Goal: Task Accomplishment & Management: Complete application form

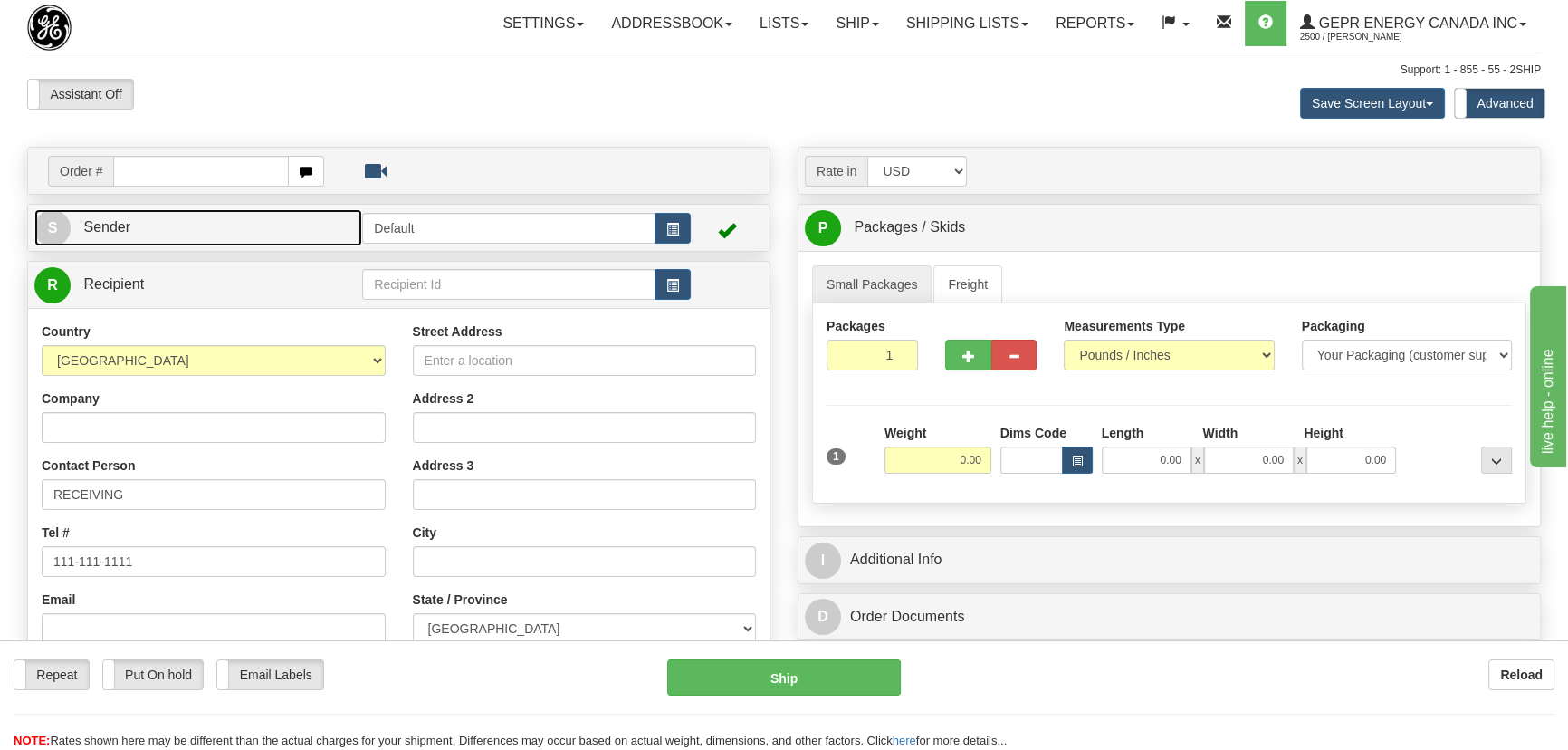
click at [298, 226] on link "S Sender" at bounding box center [199, 228] width 328 height 37
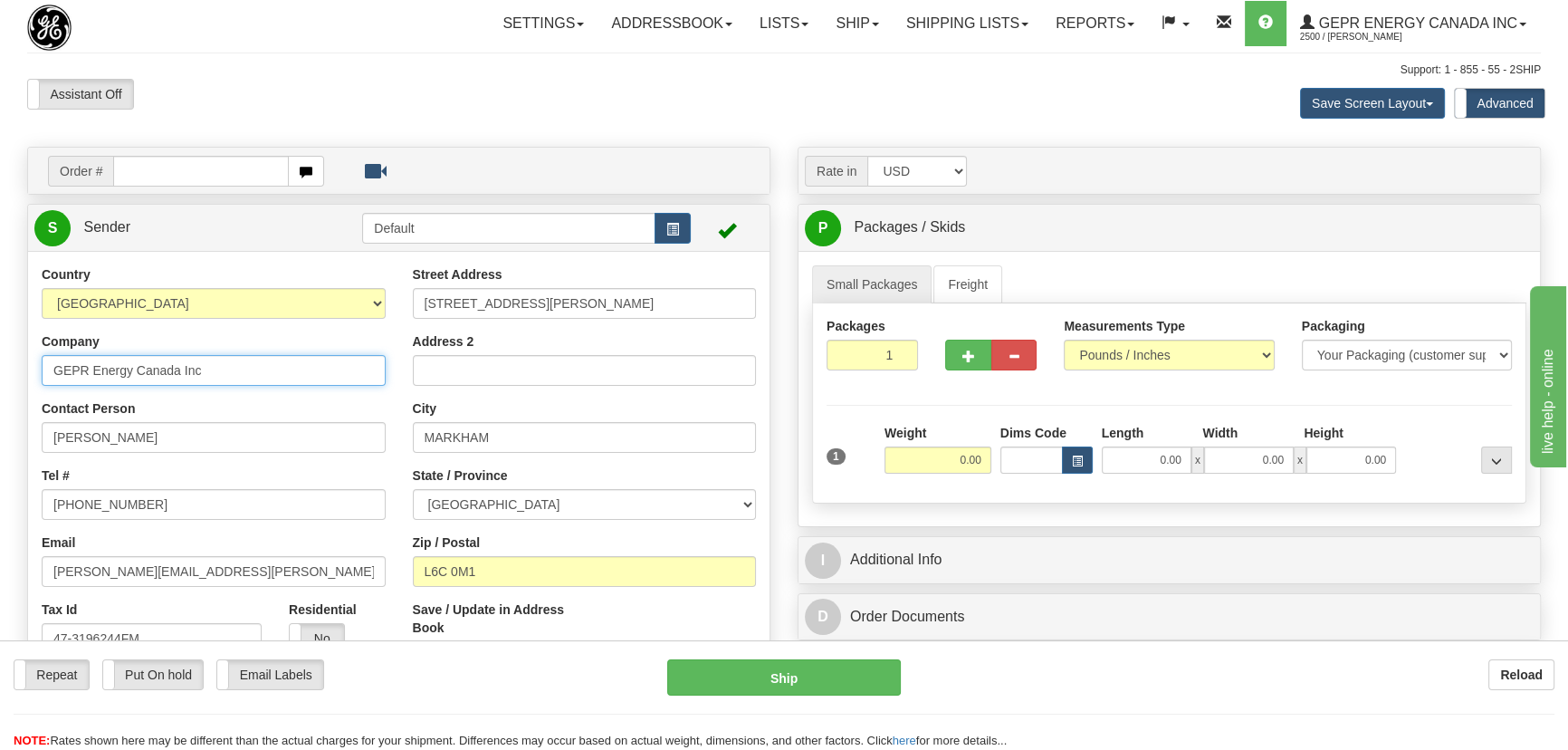
drag, startPoint x: 21, startPoint y: 370, endPoint x: 0, endPoint y: 361, distance: 22.8
paste input "Vernova"
type input "GE Vernova"
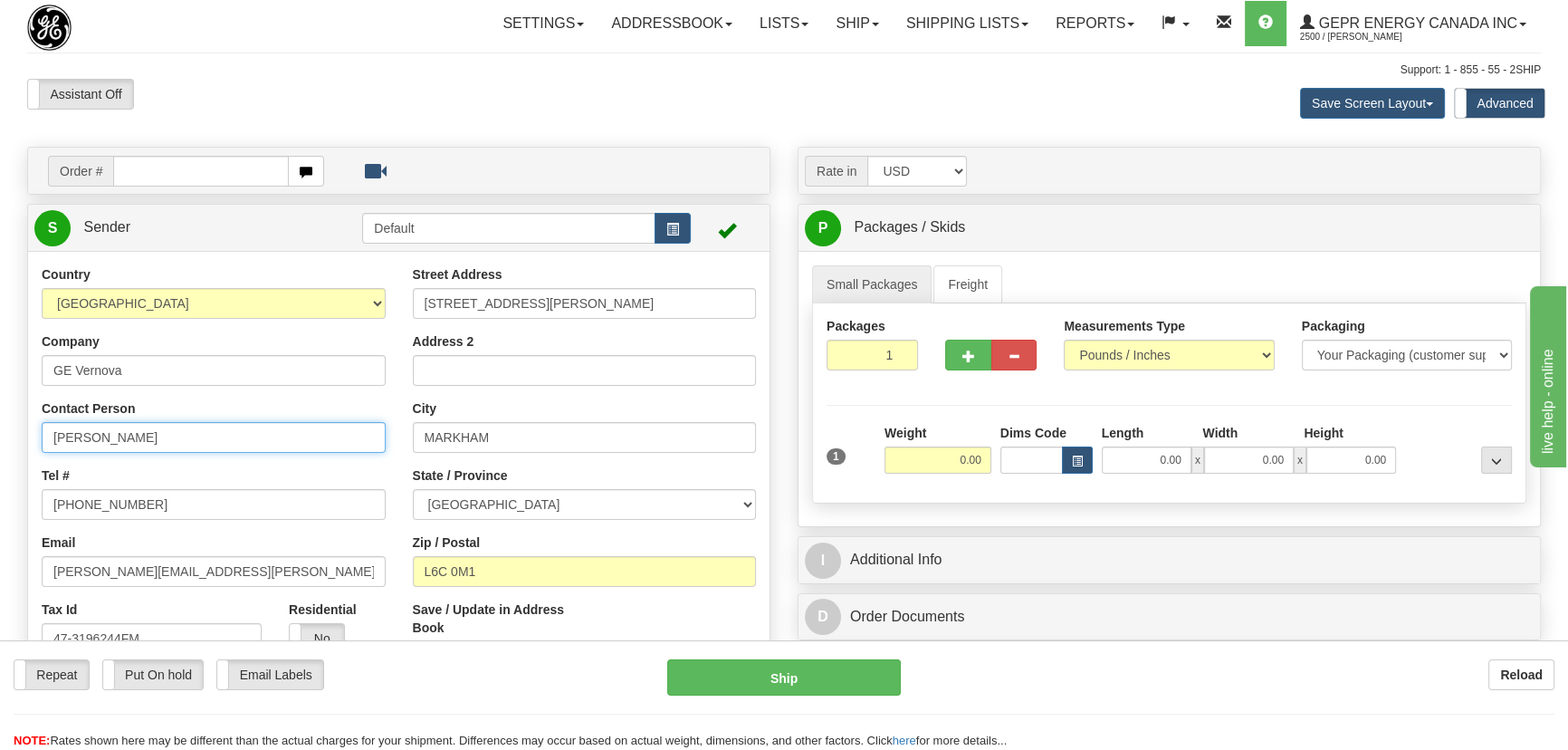
drag, startPoint x: 183, startPoint y: 441, endPoint x: 0, endPoint y: 431, distance: 183.3
paste input "[PERSON_NAME]"
type input "[PERSON_NAME]"
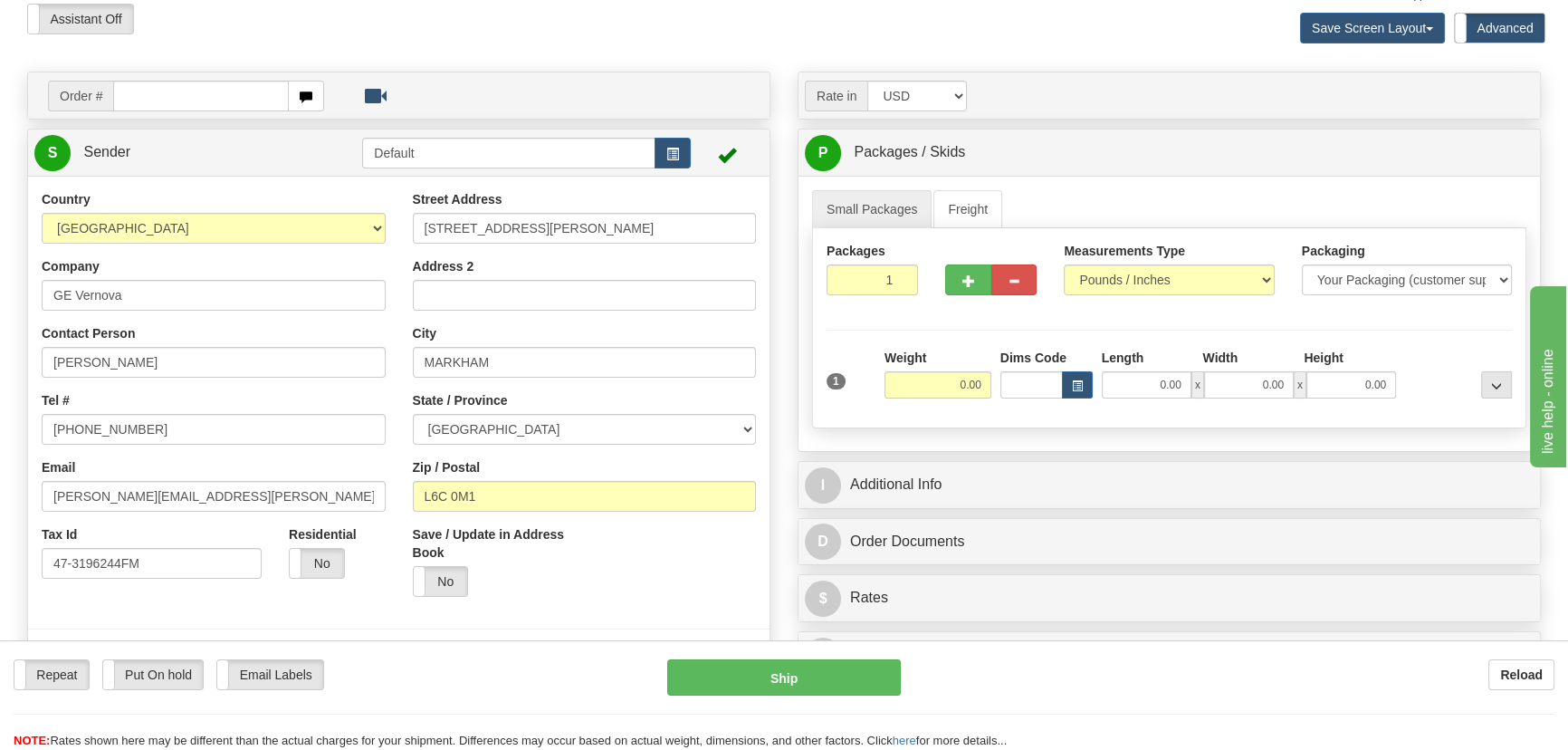
scroll to position [329, 0]
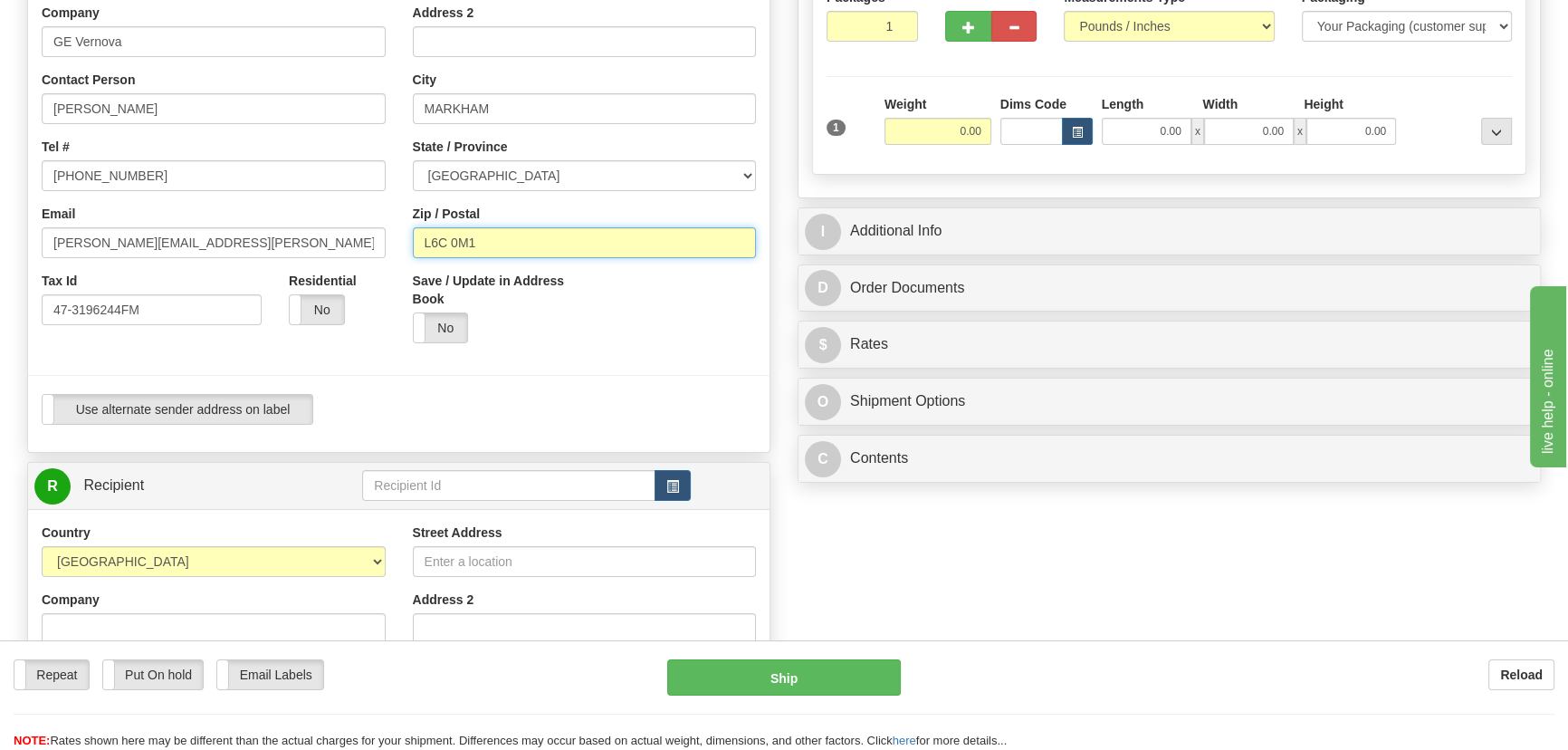
drag, startPoint x: 504, startPoint y: 234, endPoint x: 353, endPoint y: 236, distance: 151.0
click at [358, 236] on div "Country [GEOGRAPHIC_DATA] [GEOGRAPHIC_DATA] [GEOGRAPHIC_DATA] [GEOGRAPHIC_DATA]…" at bounding box center [399, 187] width 742 height 502
paste input "J5R 2E4"
type input "J5R 2E4"
click at [691, 348] on div "Save / Update in Address Book Yes No" at bounding box center [585, 315] width 371 height 85
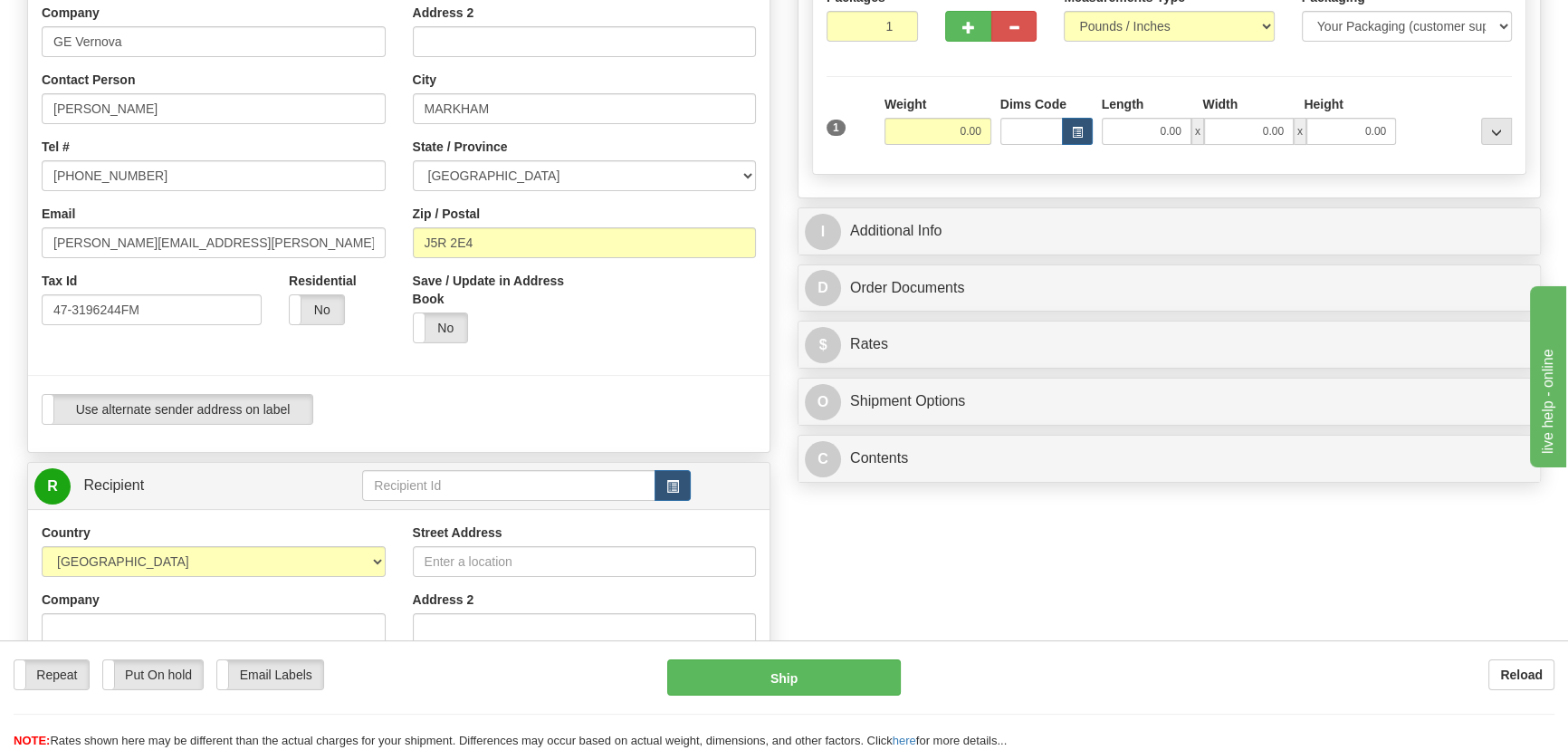
type input "LA PRAIRIE"
select select "QC"
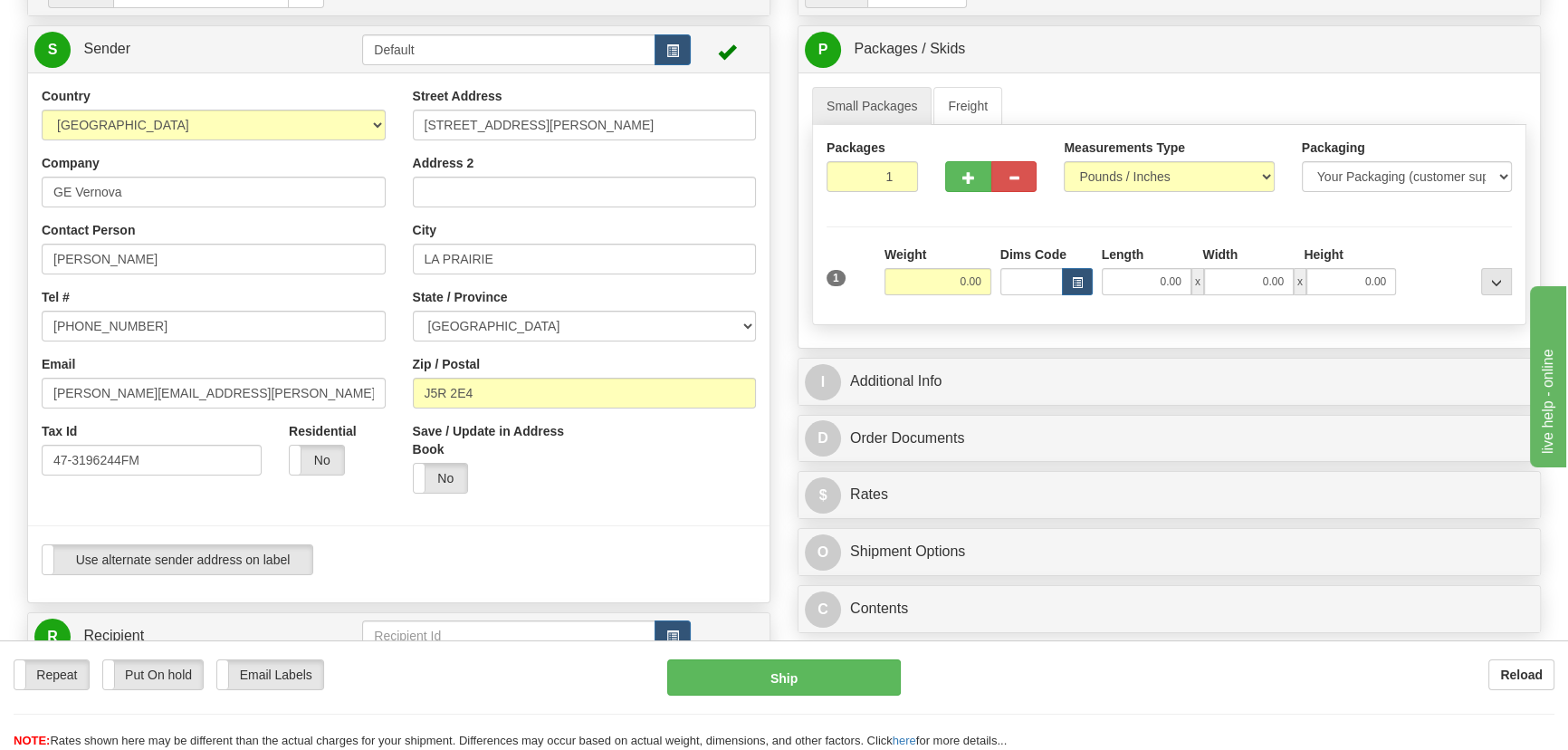
scroll to position [164, 0]
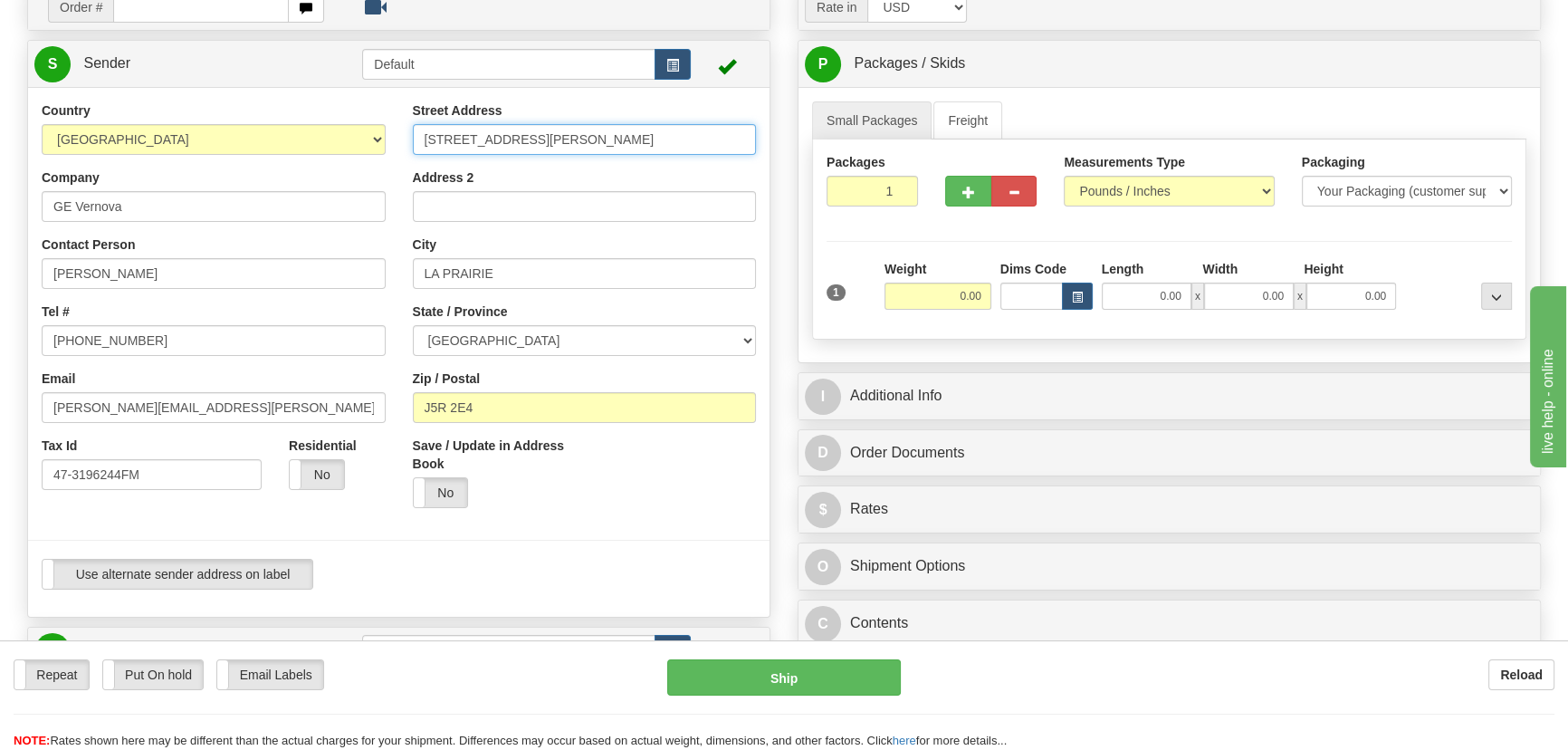
drag, startPoint x: 596, startPoint y: 145, endPoint x: 279, endPoint y: 144, distance: 317.0
click at [280, 144] on div "Country [GEOGRAPHIC_DATA] [GEOGRAPHIC_DATA] [GEOGRAPHIC_DATA] [GEOGRAPHIC_DATA]…" at bounding box center [399, 352] width 742 height 502
paste input "[STREET_ADDRESS]"
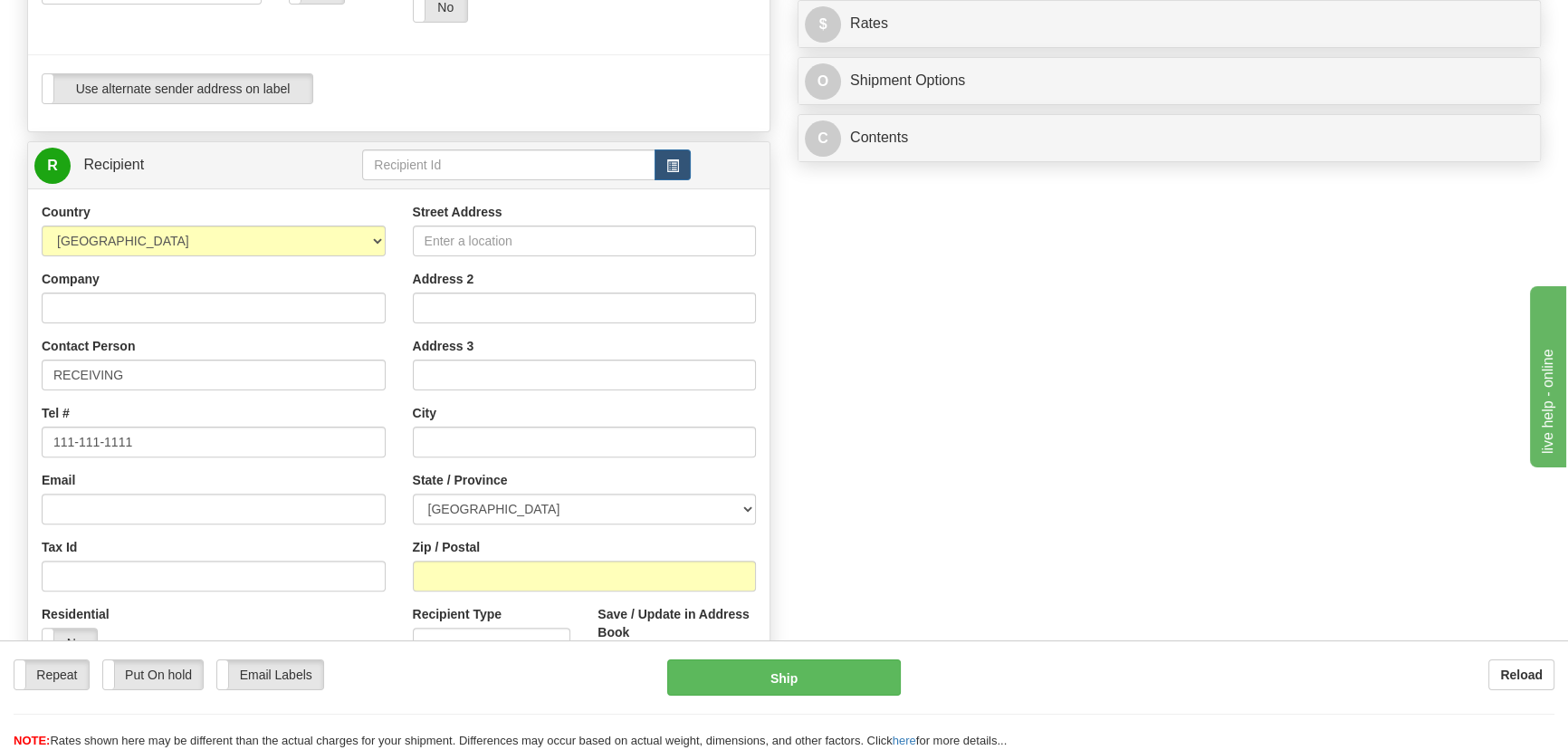
scroll to position [658, 0]
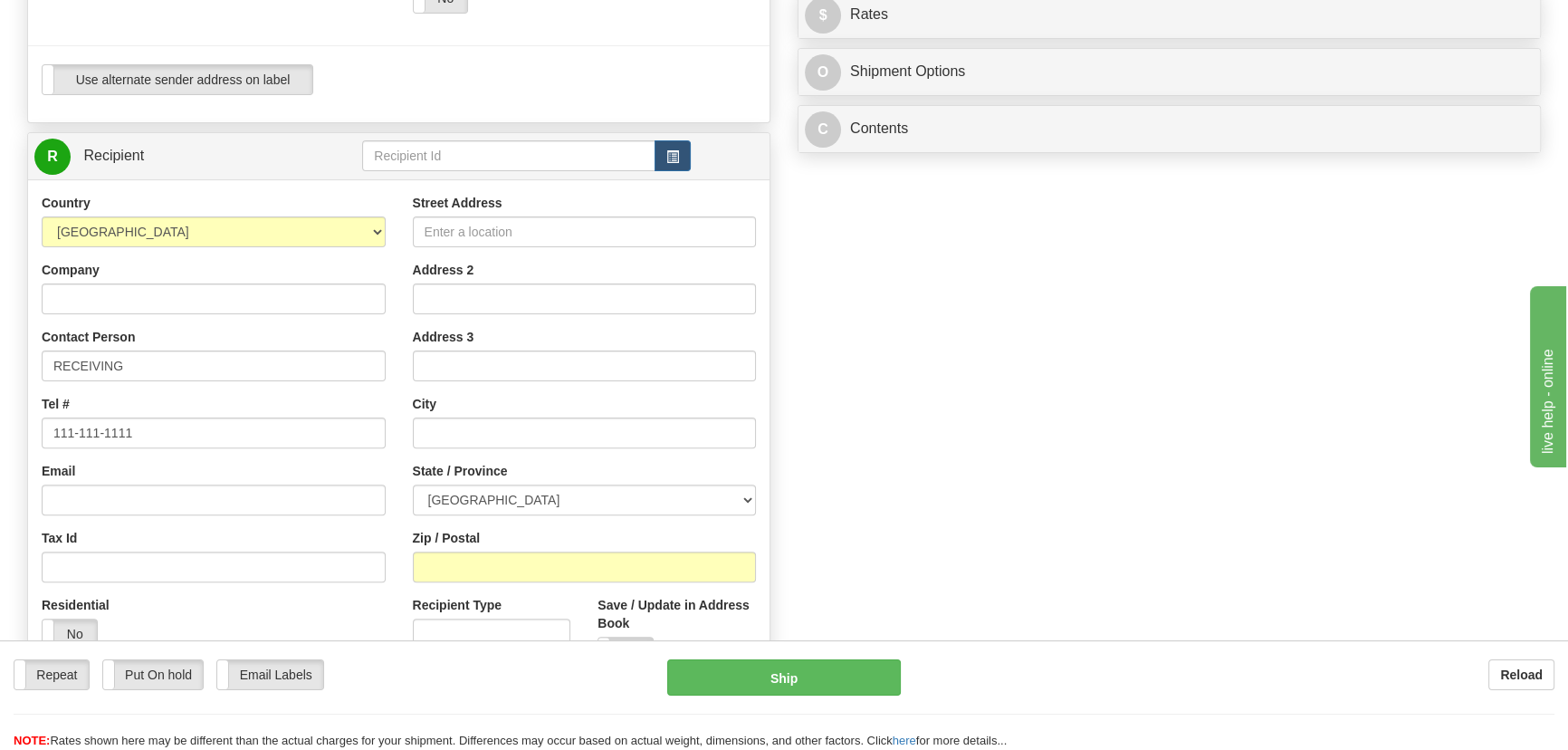
type input "[STREET_ADDRESS]"
click at [298, 228] on select "[GEOGRAPHIC_DATA] [GEOGRAPHIC_DATA] [GEOGRAPHIC_DATA] [GEOGRAPHIC_DATA] [US_STA…" at bounding box center [213, 232] width 344 height 31
select select "US"
click at [41, 216] on select "[GEOGRAPHIC_DATA] [GEOGRAPHIC_DATA] [GEOGRAPHIC_DATA] [GEOGRAPHIC_DATA] [US_STA…" at bounding box center [213, 232] width 344 height 31
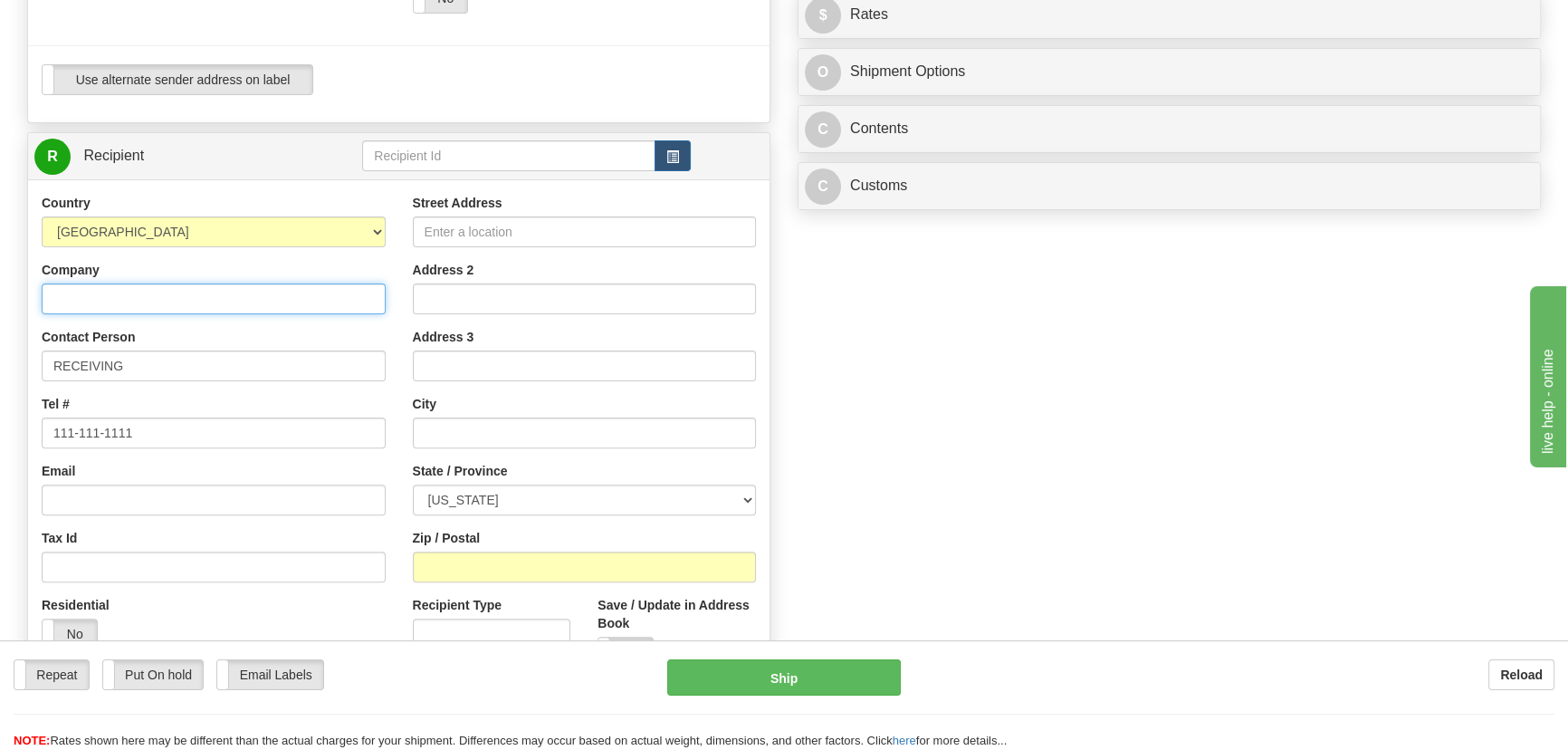
click at [241, 305] on input "Company" at bounding box center [213, 299] width 344 height 31
paste input "GE VERNOVA"
type input "GE VERNOVA"
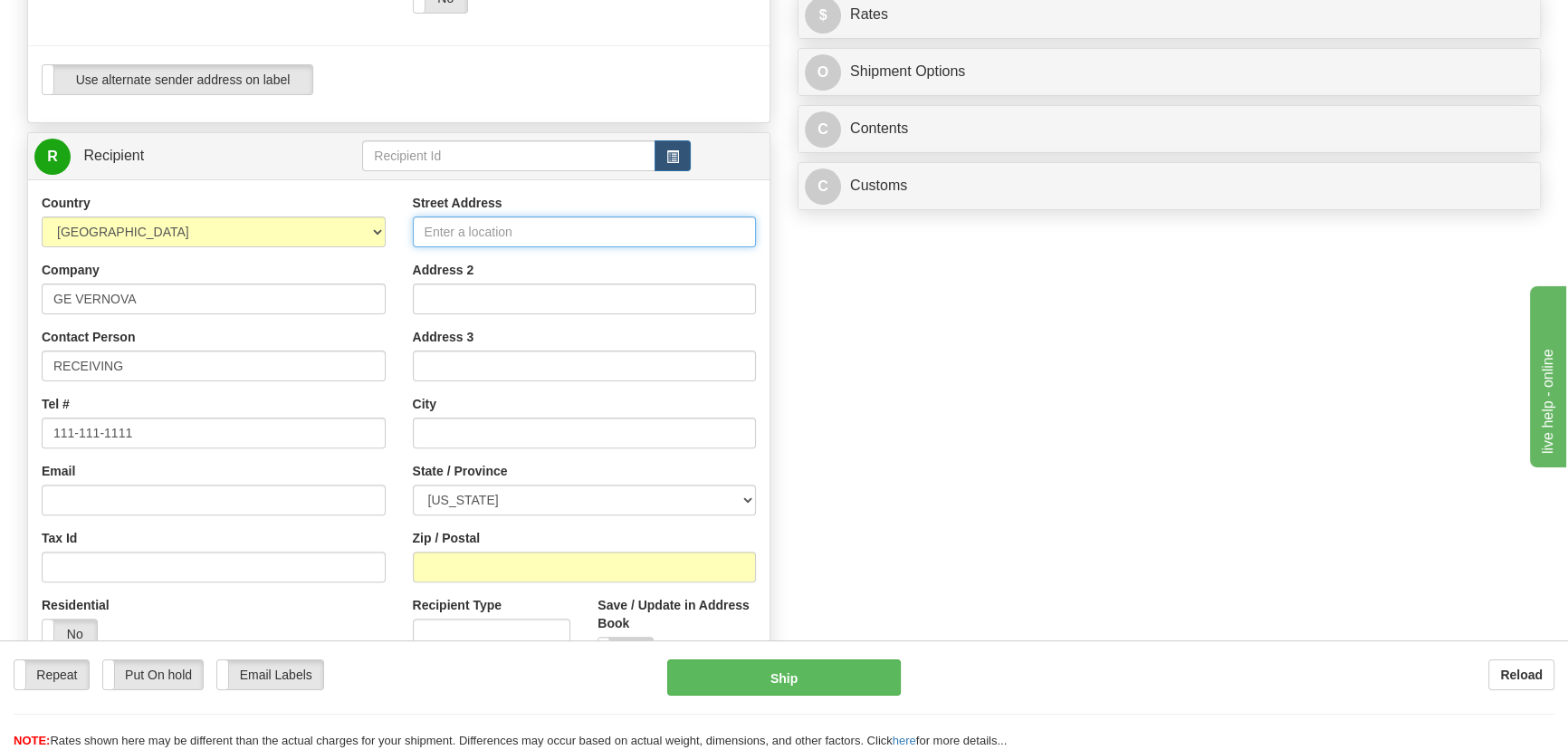
drag, startPoint x: 514, startPoint y: 236, endPoint x: 555, endPoint y: 236, distance: 41.0
click at [514, 236] on input "Street Address" at bounding box center [585, 232] width 344 height 31
paste input "121 S [PERSON_NAME] [PERSON_NAME][GEOGRAPHIC_DATA]"
type input "121 S [PERSON_NAME] [PERSON_NAME][GEOGRAPHIC_DATA]"
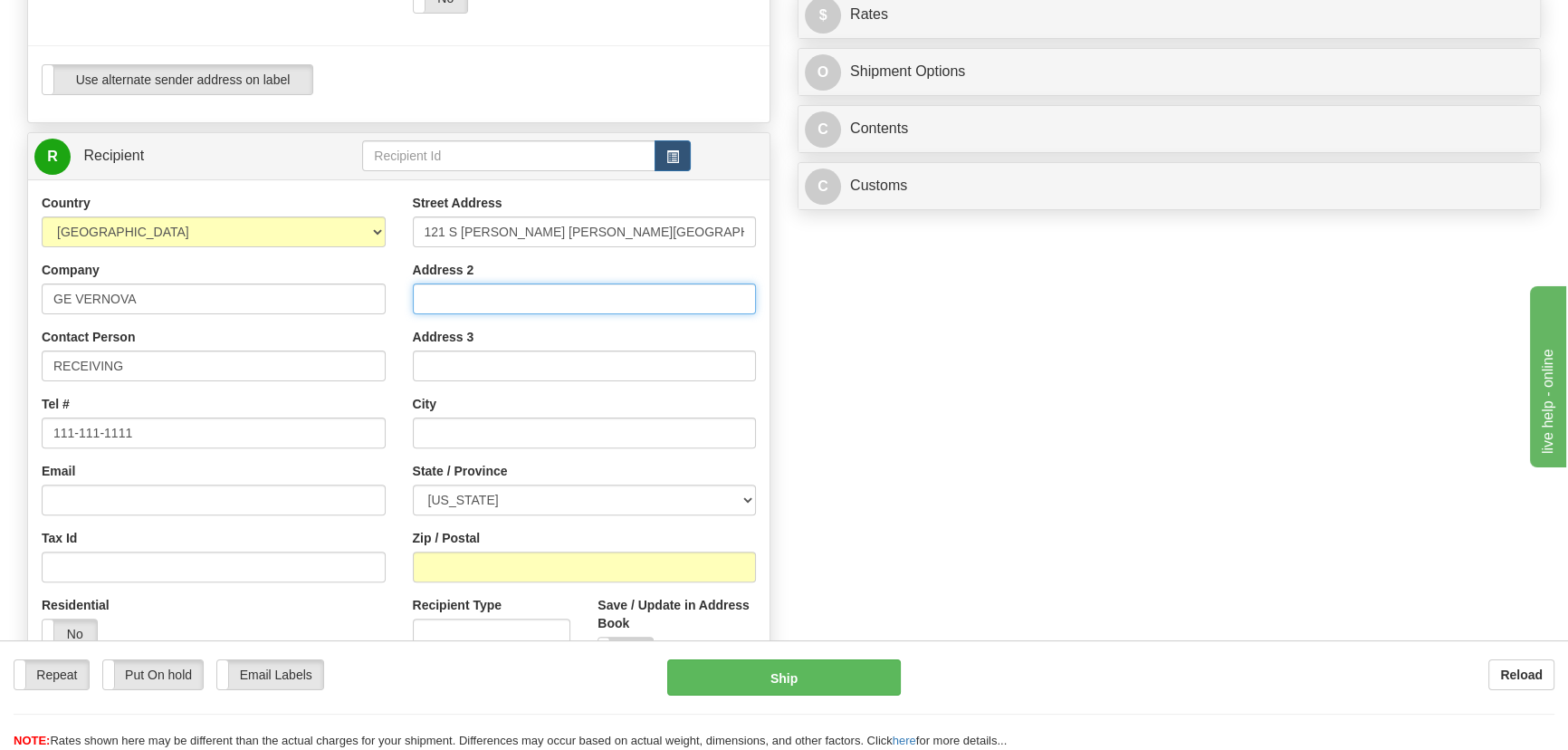
click at [559, 294] on input "Address 2" at bounding box center [585, 299] width 344 height 31
paste input "Room 543"
type input "Room 543"
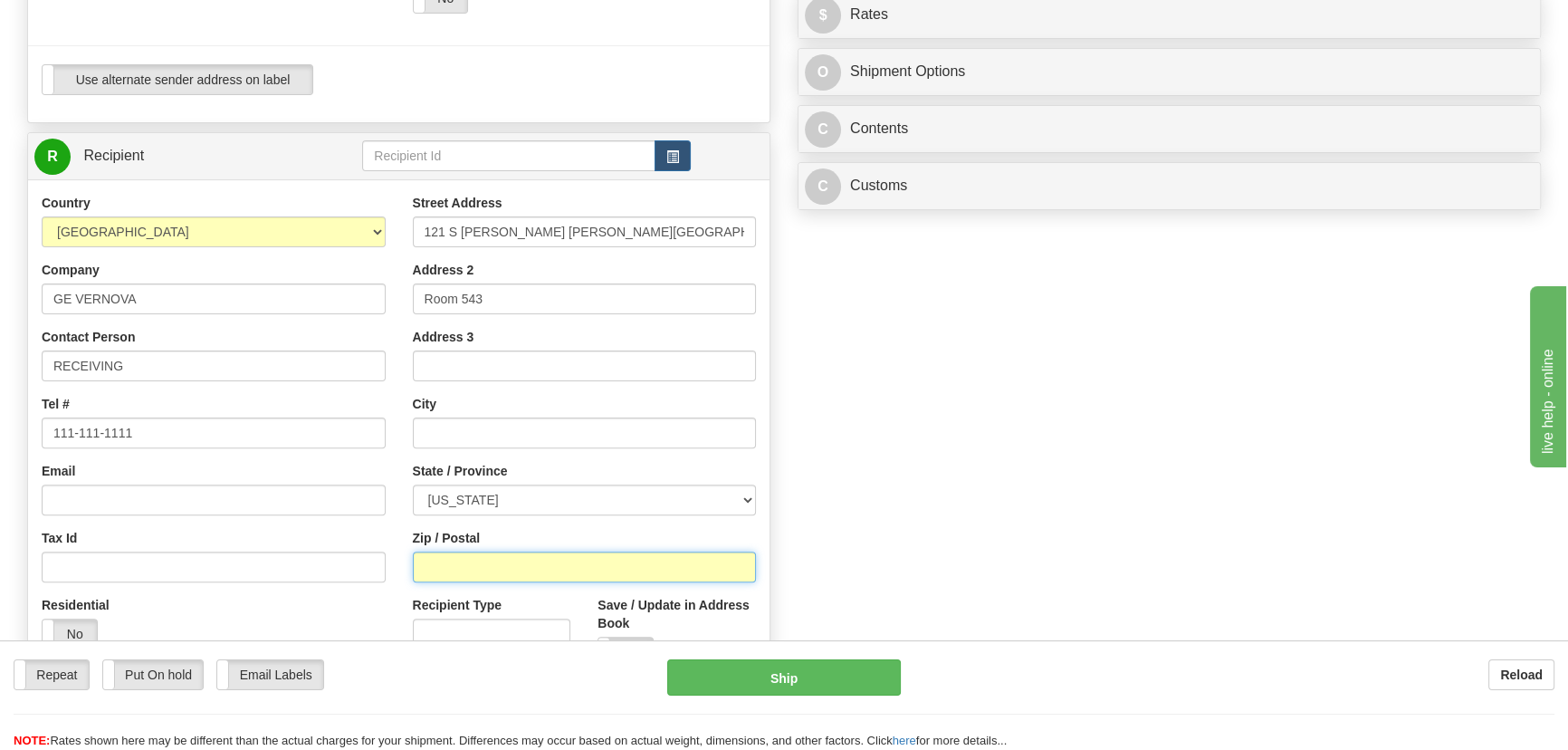
click at [516, 569] on input "Zip / Postal" at bounding box center [585, 567] width 344 height 31
paste input "46601"
type input "46601"
type input "[GEOGRAPHIC_DATA]"
select select "IN"
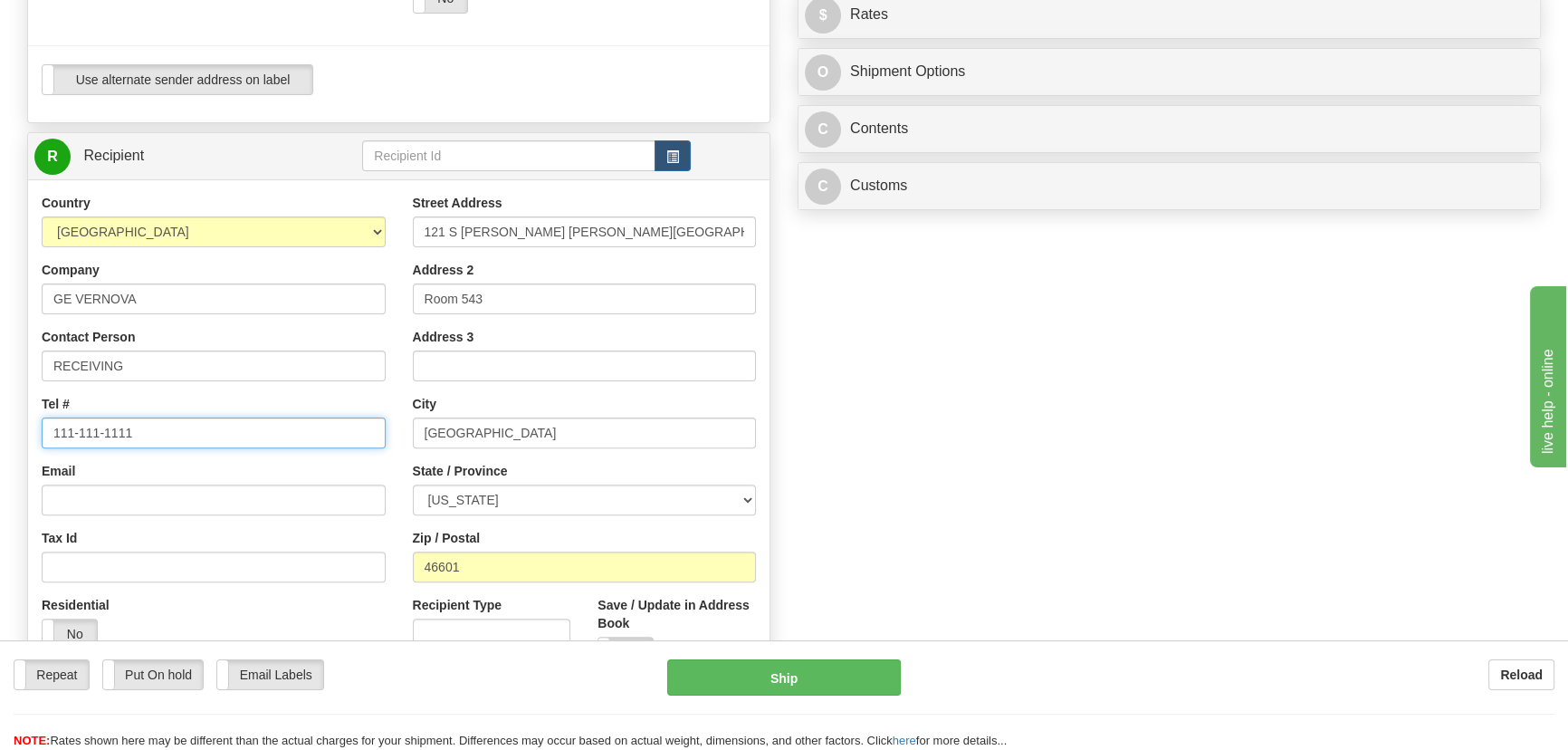
drag, startPoint x: 191, startPoint y: 437, endPoint x: 0, endPoint y: 425, distance: 191.4
click at [0, 425] on div "Toggle navigation Settings Shipping Preferences Fields Preferences New" at bounding box center [784, 125] width 1568 height 1569
paste input "[PHONE_NUMBER]"
type input "[PHONE_NUMBER]"
click at [1022, 462] on div "Order # S Sender Default" at bounding box center [784, 153] width 1541 height 1330
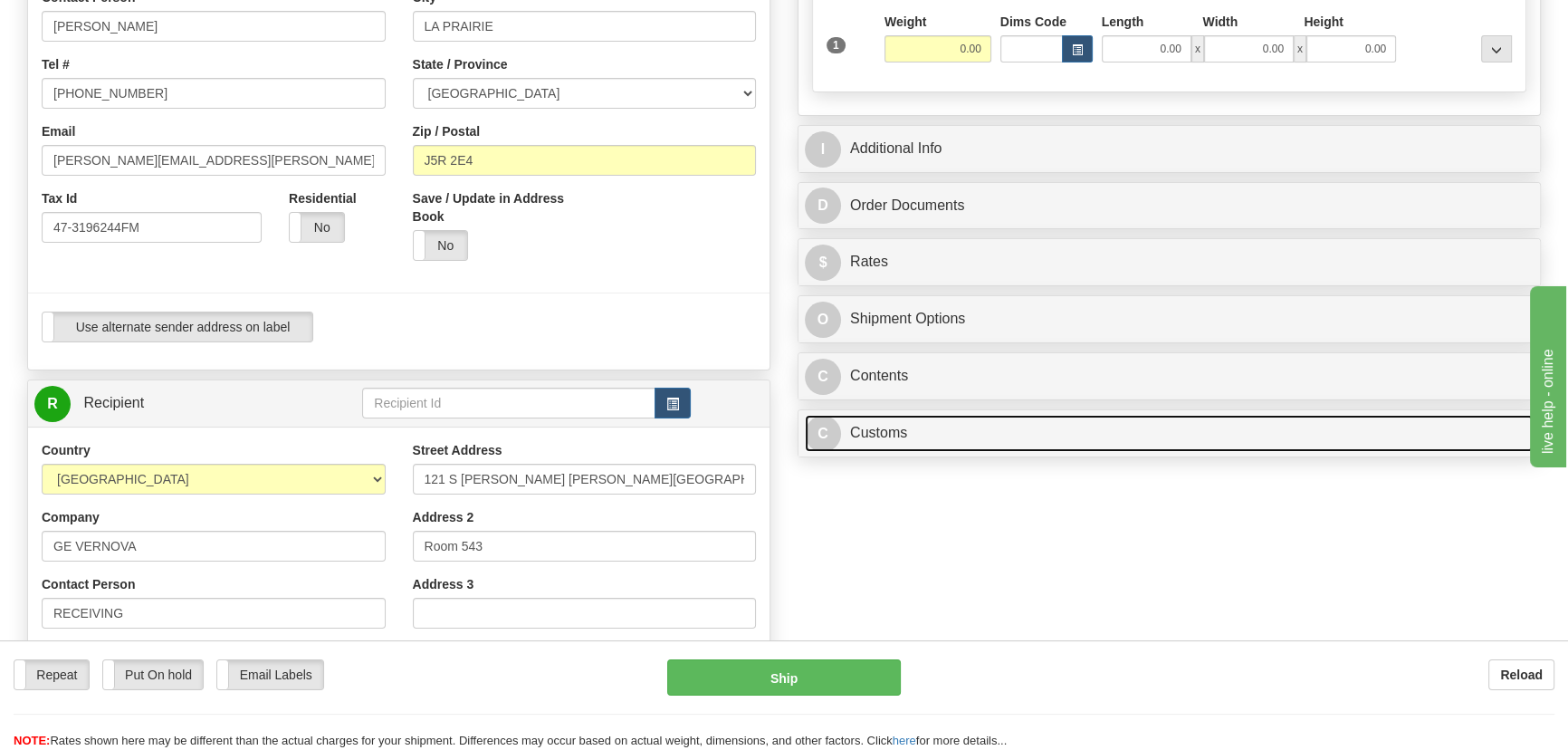
click at [1050, 441] on link "C Customs" at bounding box center [1169, 433] width 729 height 37
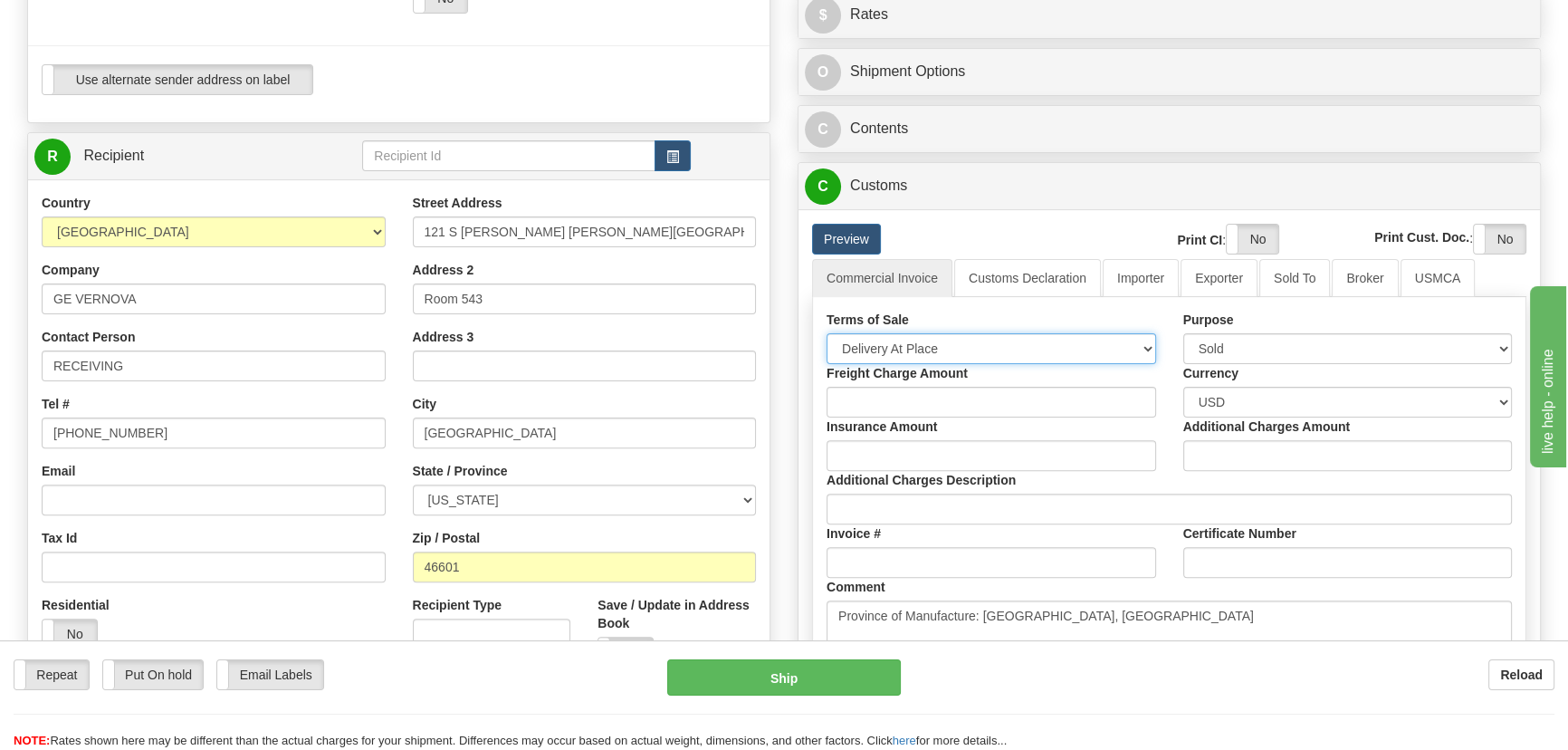
click at [940, 349] on select "Free Carrier Free On Board Ex Works Delivered Duty Unpaid Delivered Duty Paid C…" at bounding box center [992, 348] width 330 height 31
select select "7"
click at [827, 333] on select "Free Carrier Free On Board Ex Works Delivered Duty Unpaid Delivered Duty Paid C…" at bounding box center [992, 348] width 330 height 31
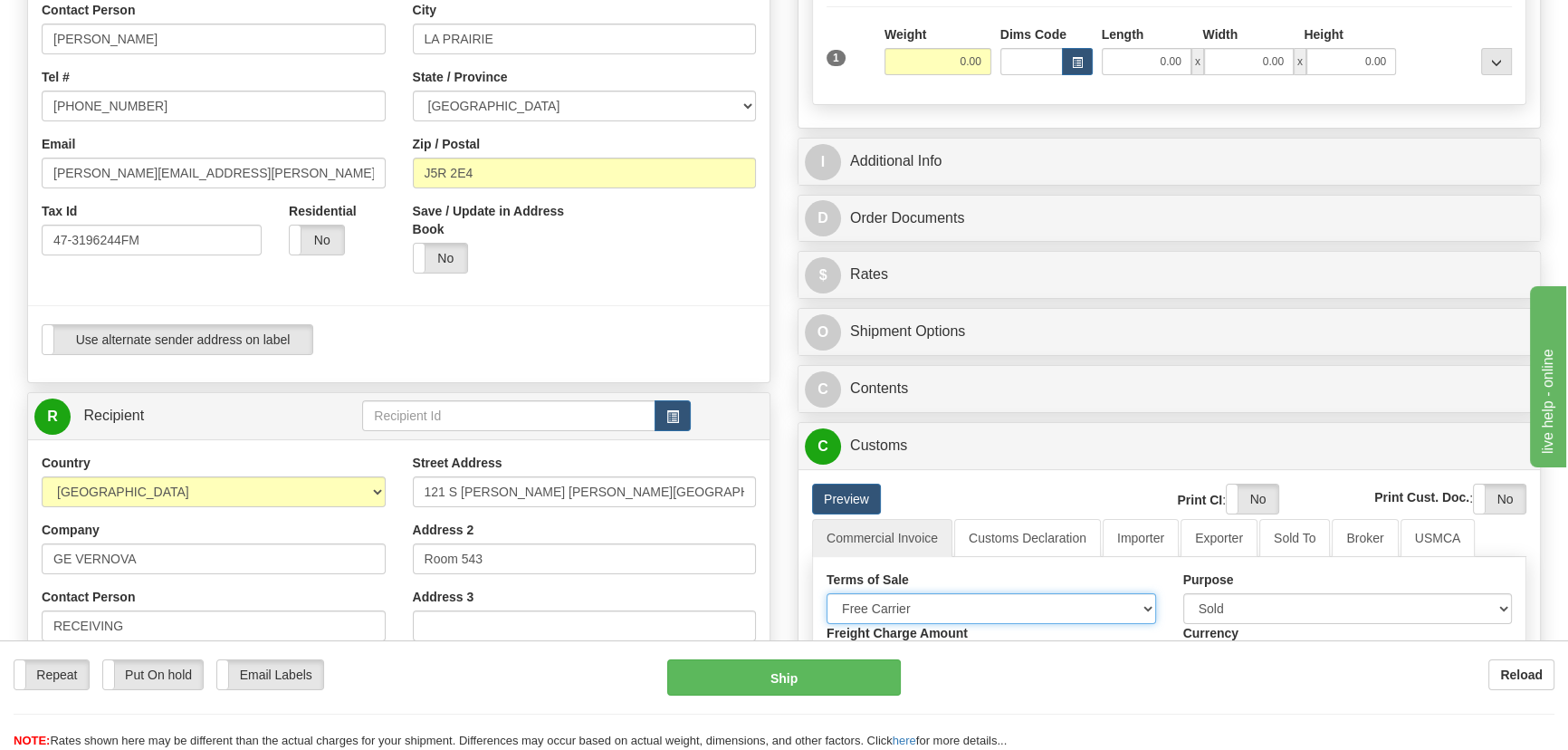
scroll to position [164, 0]
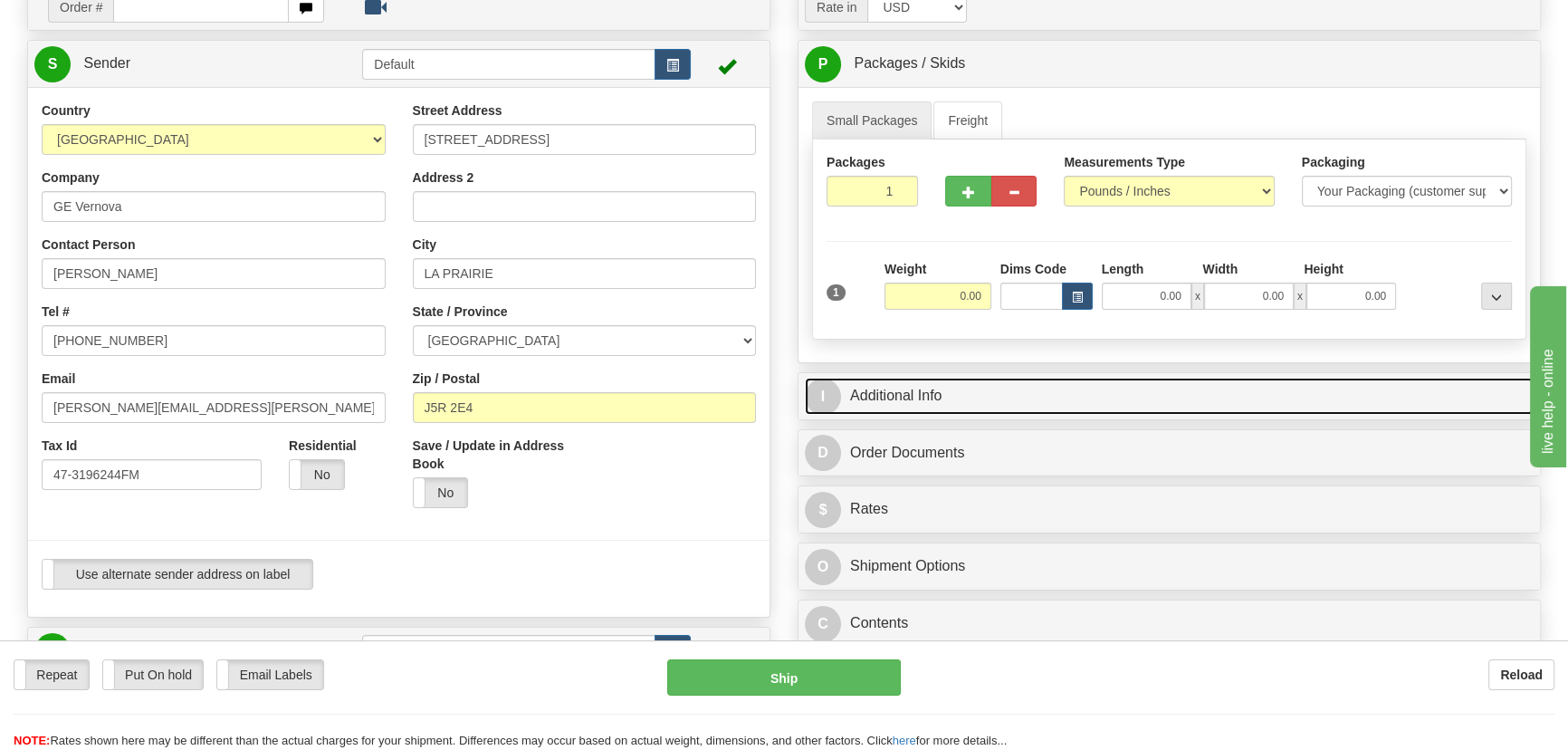
click at [1144, 384] on link "I Additional Info" at bounding box center [1169, 396] width 729 height 37
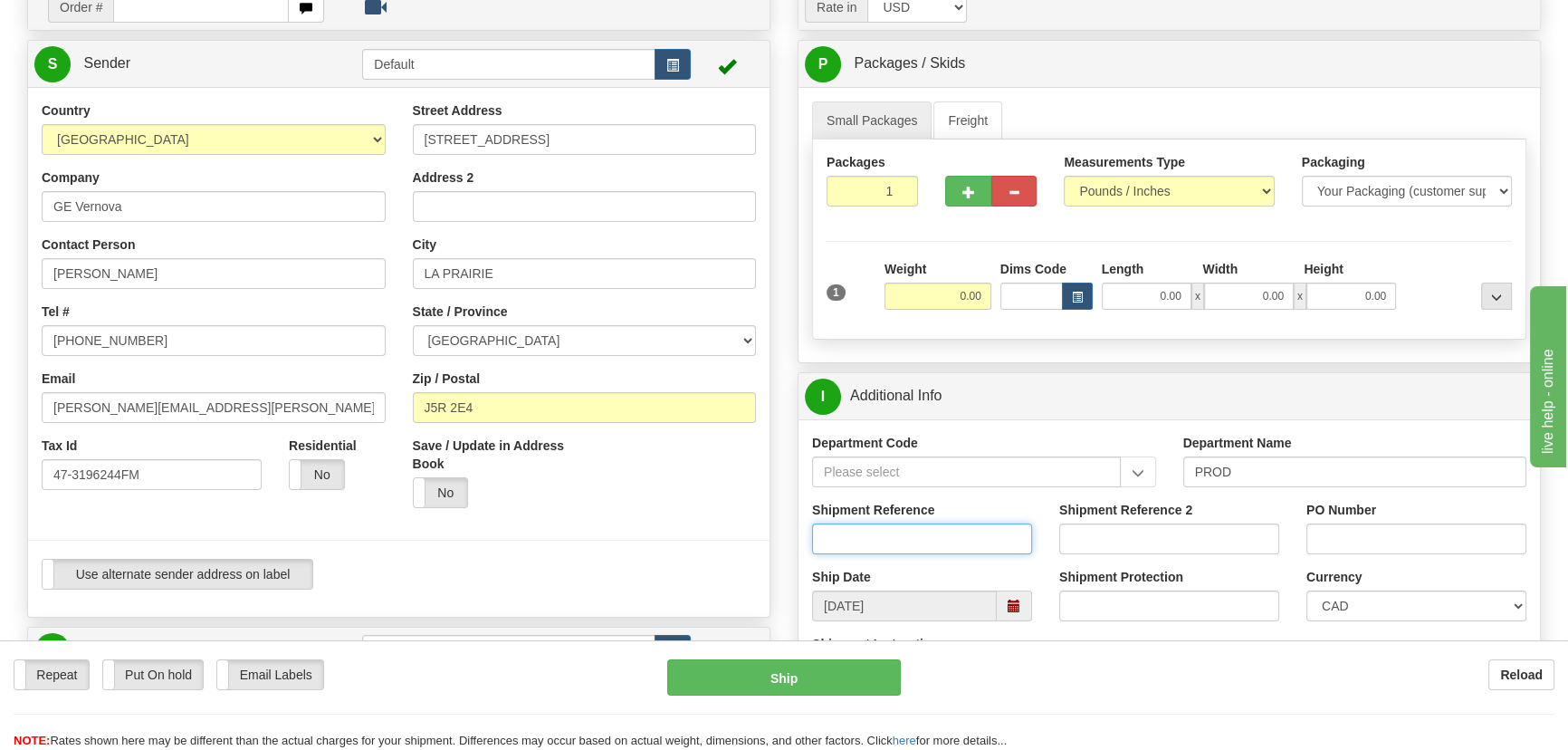
click at [988, 530] on input "Shipment Reference" at bounding box center [922, 539] width 220 height 31
type input "[PERSON_NAME]"
click at [1344, 600] on select "CAD USD EUR ZAR [PERSON_NAME] ARN AUD AUS AWG BBD BFR BGN BHD BMD BND BRC BRL C…" at bounding box center [1417, 606] width 220 height 31
select select "1"
click at [1307, 591] on select "CAD USD EUR ZAR [PERSON_NAME] ARN AUD AUS AWG BBD BFR BGN BHD BMD BND BRC BRL C…" at bounding box center [1417, 606] width 220 height 31
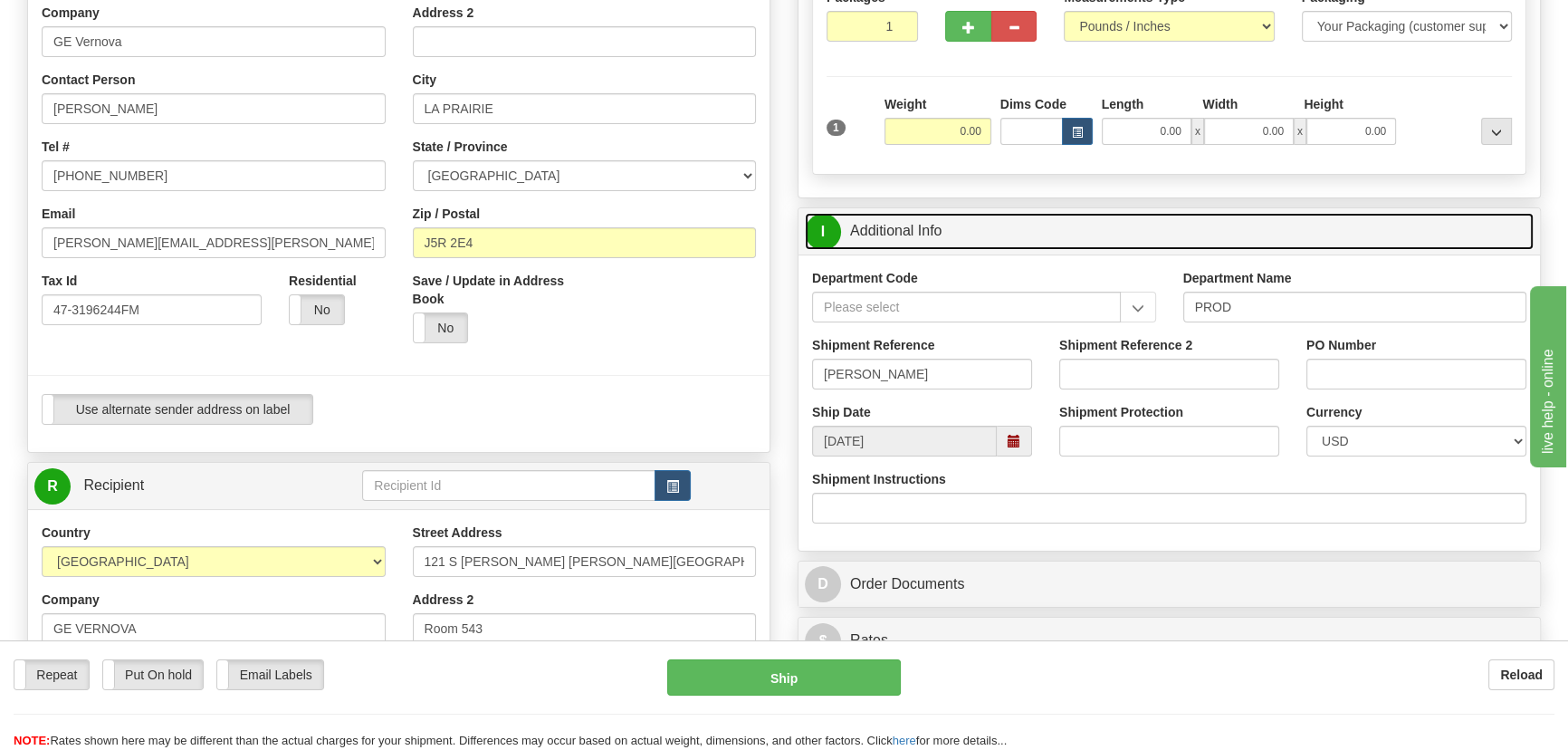
click at [1318, 231] on link "I Additional Info" at bounding box center [1169, 232] width 729 height 37
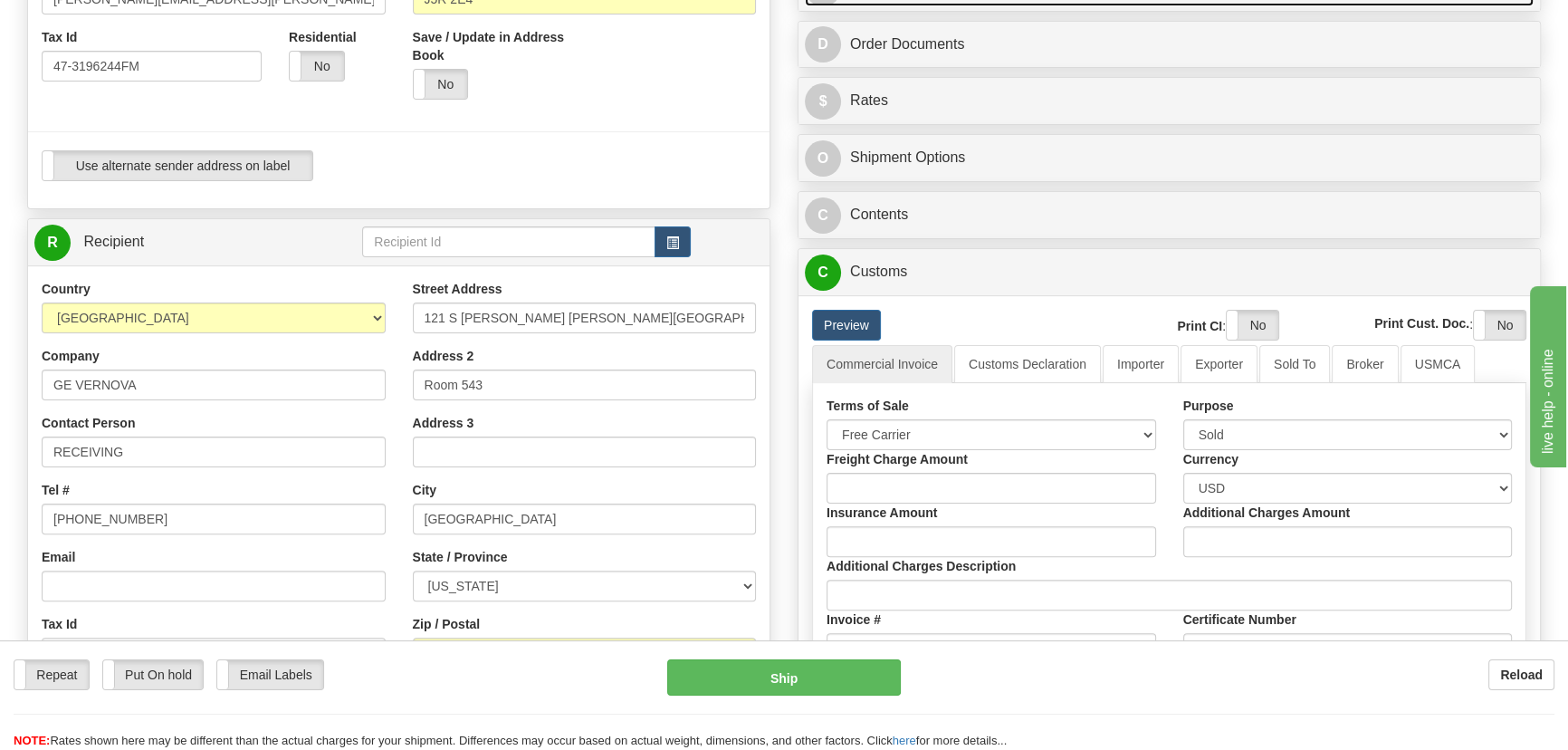
scroll to position [576, 0]
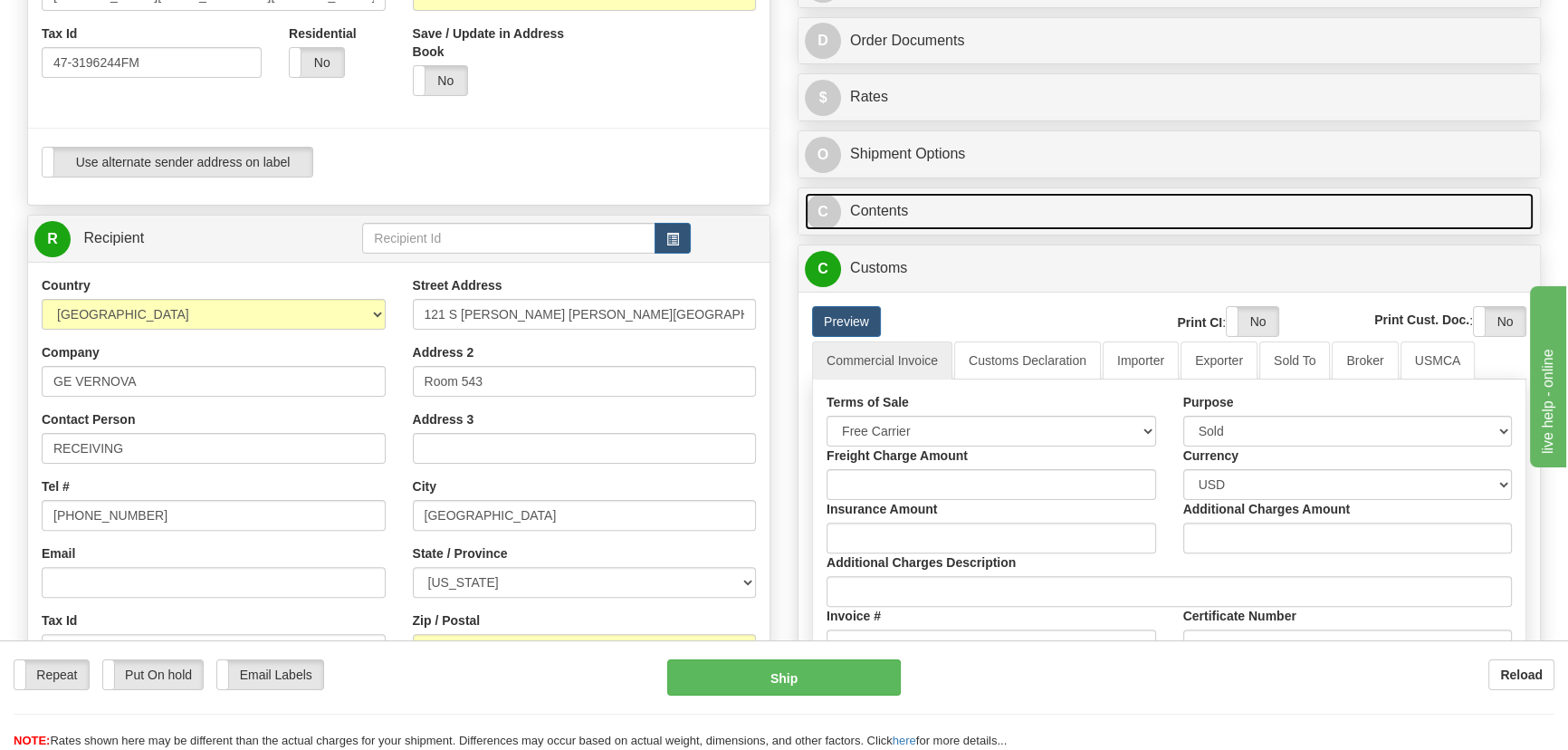
click at [1128, 207] on link "C Contents" at bounding box center [1169, 211] width 729 height 37
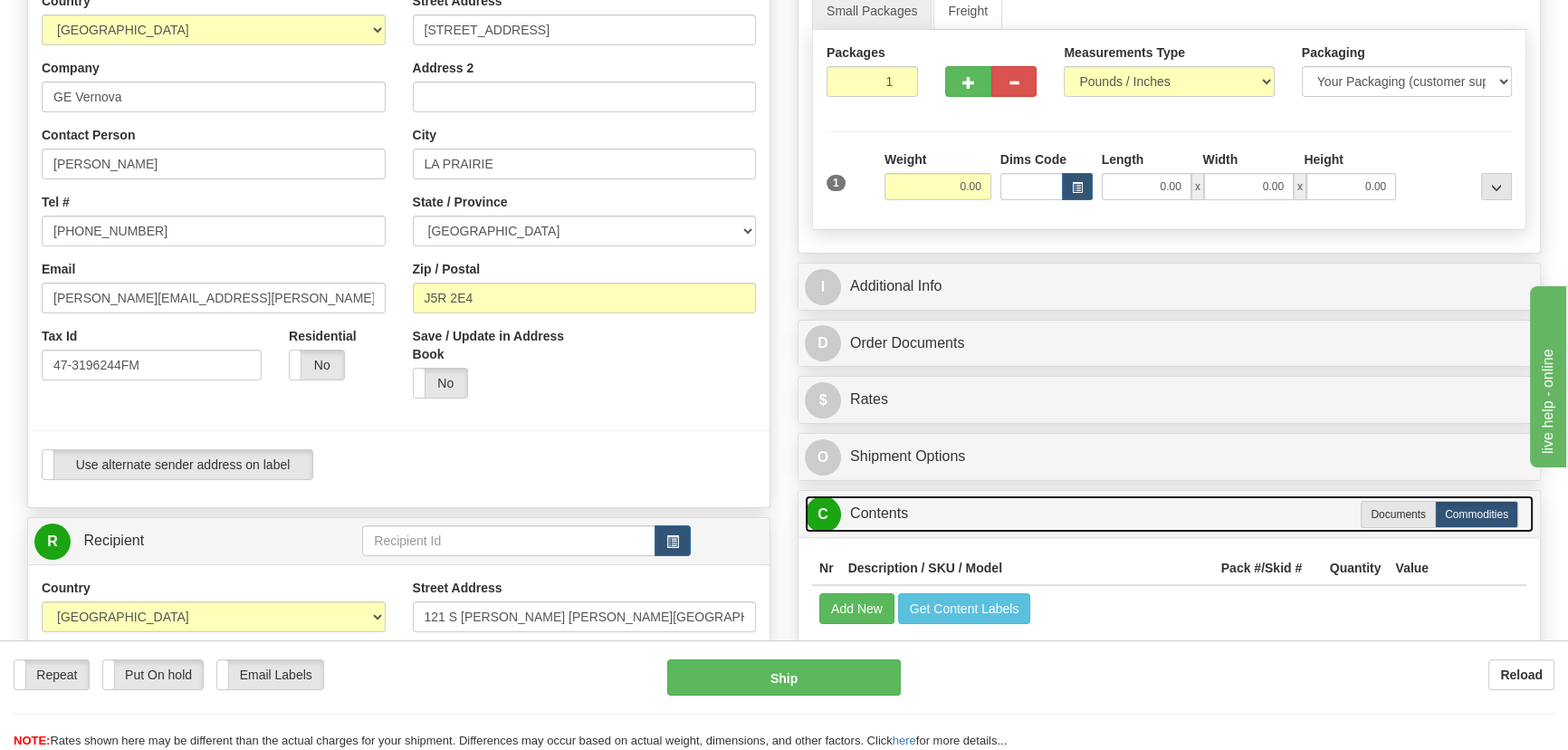
scroll to position [164, 0]
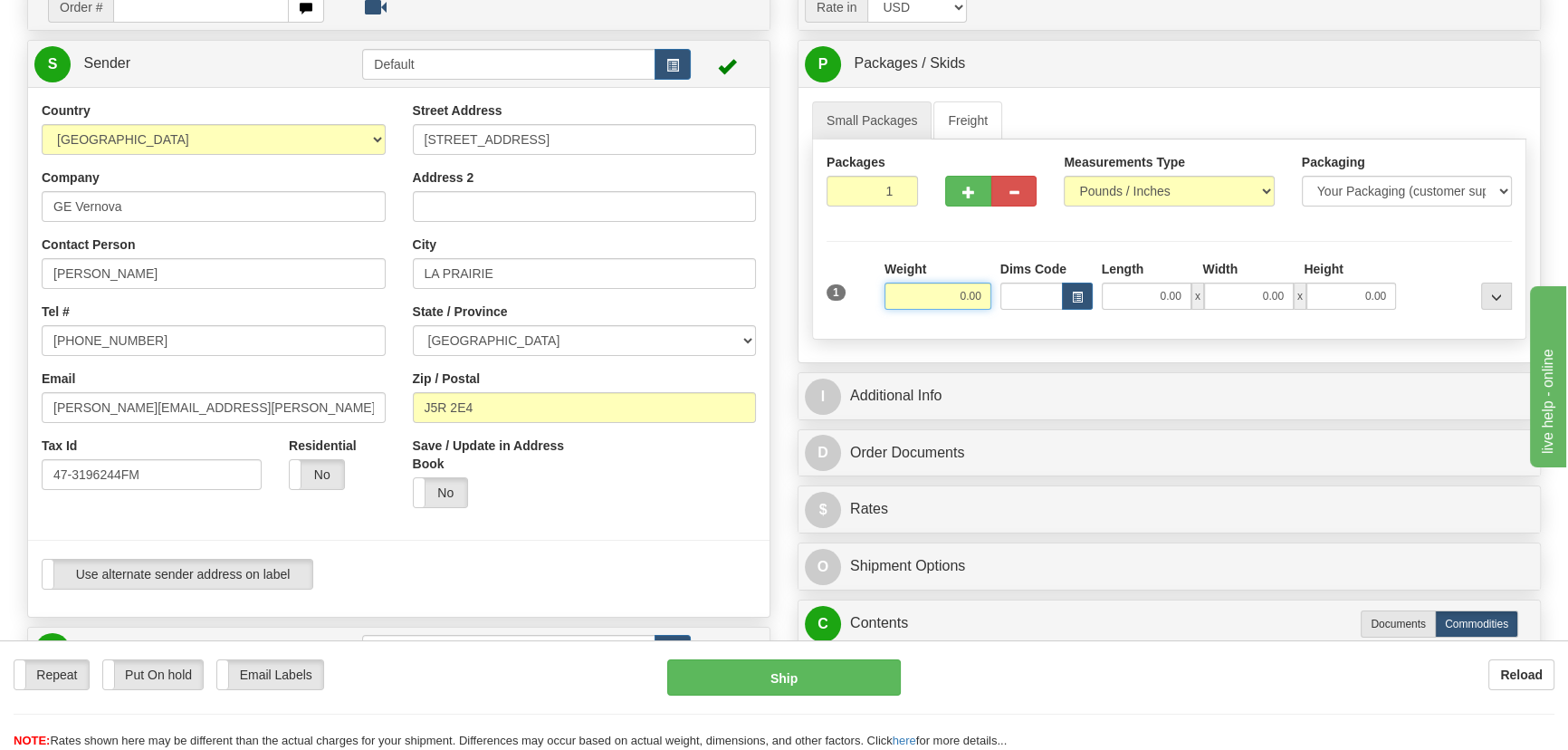
drag, startPoint x: 941, startPoint y: 301, endPoint x: 987, endPoint y: 315, distance: 48.1
click at [987, 315] on div "Weight 0.00" at bounding box center [938, 292] width 116 height 64
type input "20.00"
click at [1426, 254] on div "Packages 1 1 Measurements Type" at bounding box center [1169, 239] width 714 height 200
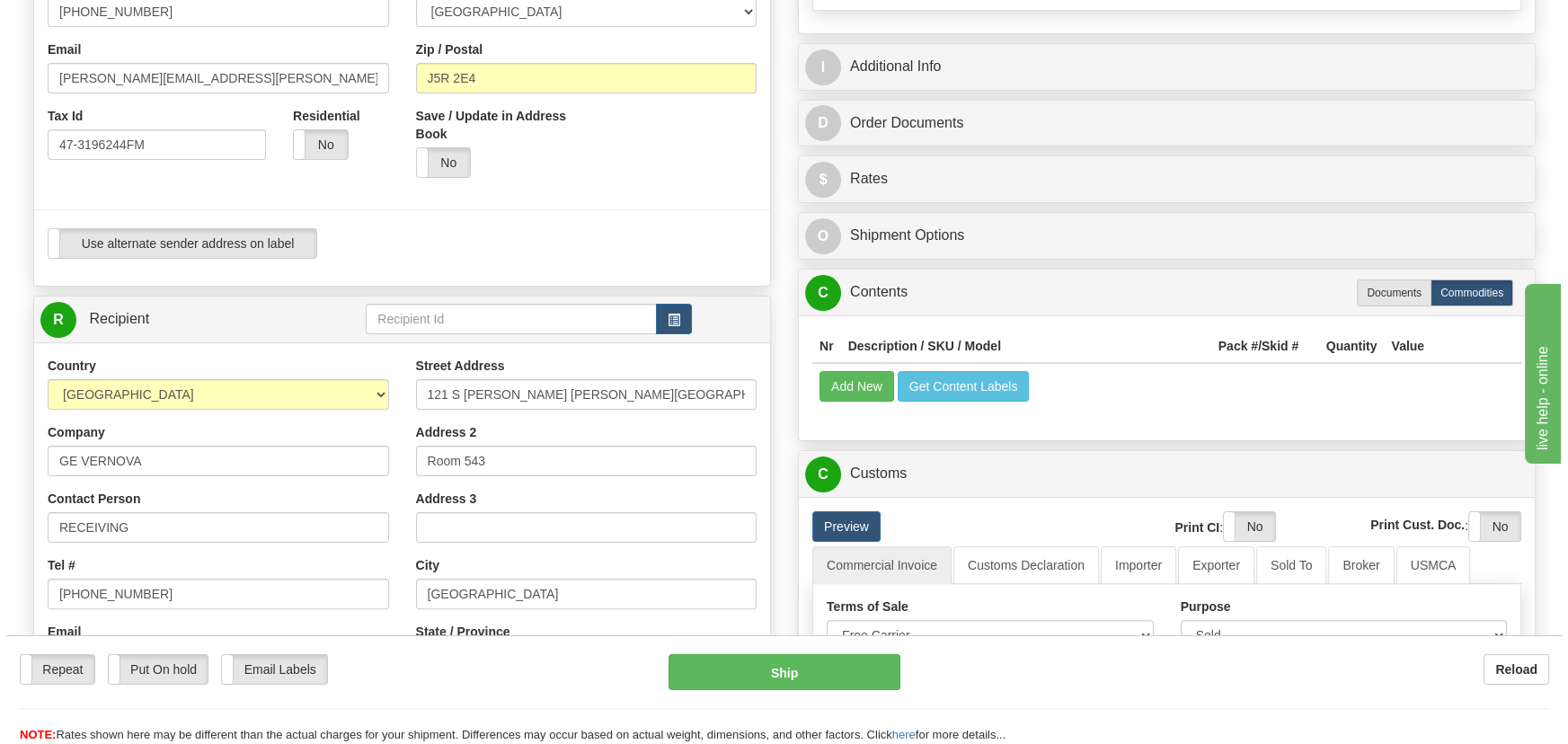
scroll to position [489, 0]
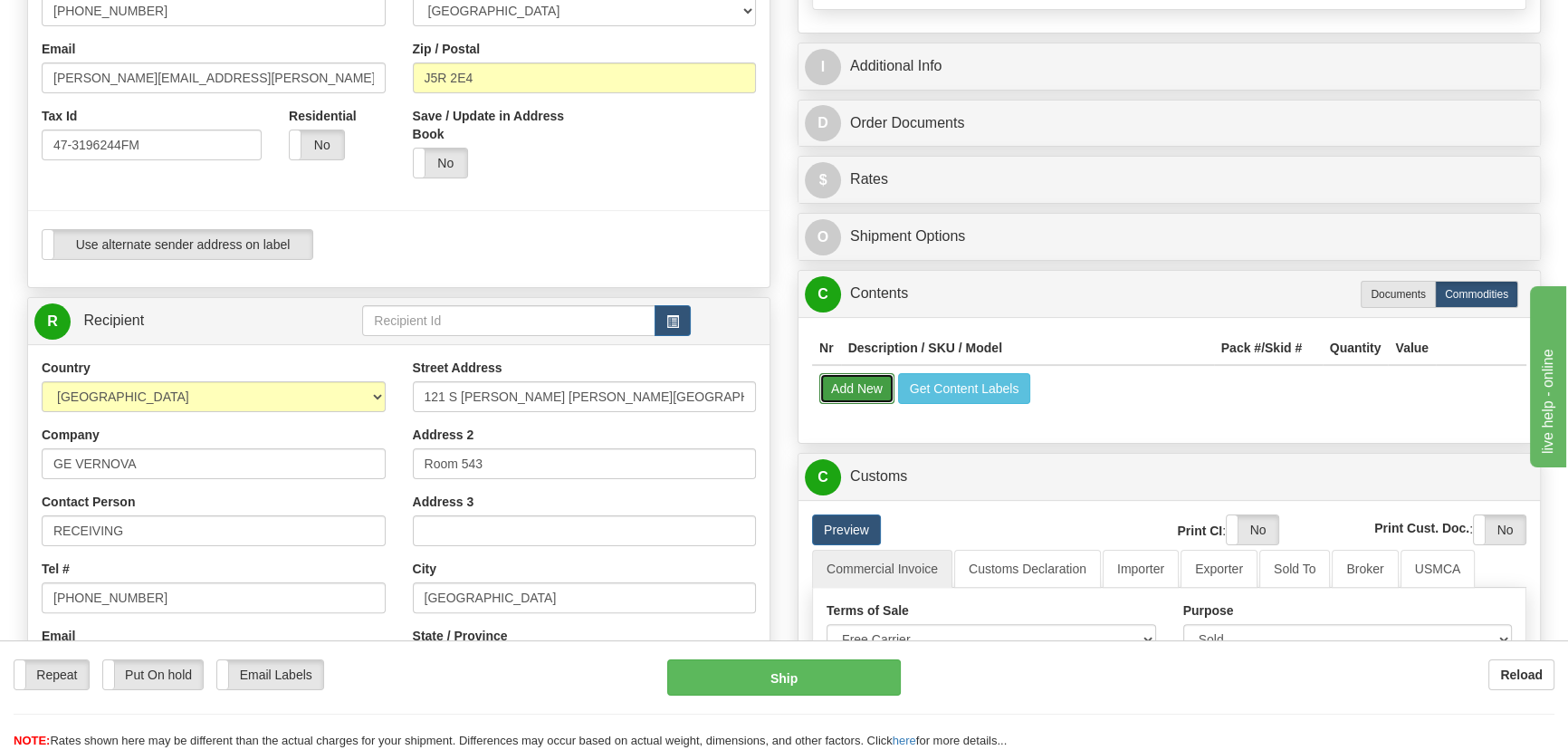
click at [867, 385] on button "Add New" at bounding box center [857, 389] width 75 height 31
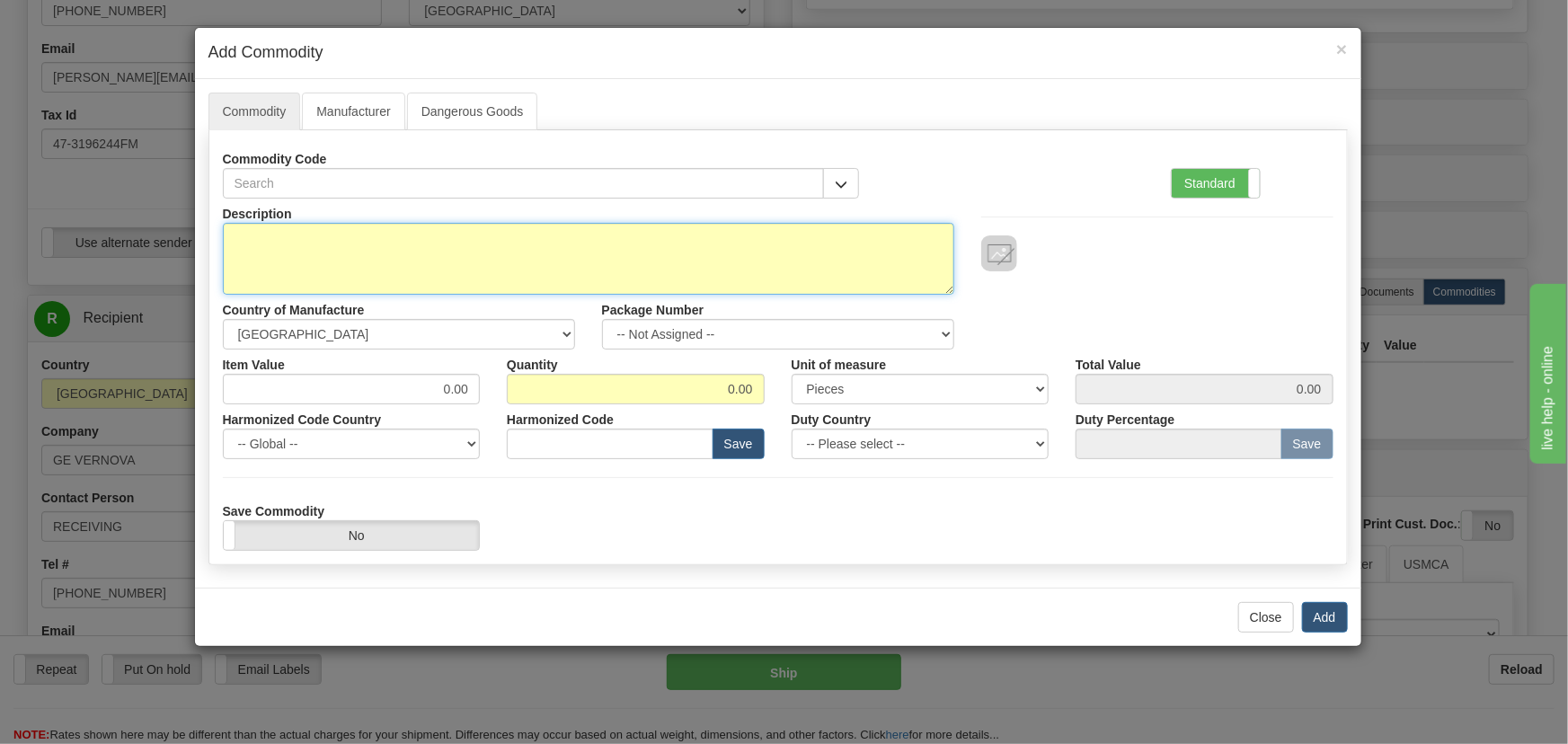
drag, startPoint x: 390, startPoint y: 260, endPoint x: 401, endPoint y: 256, distance: 11.7
click at [395, 260] on textarea "Description" at bounding box center [589, 259] width 732 height 72
type textarea "TAPCON 250 FRONT PANEL"
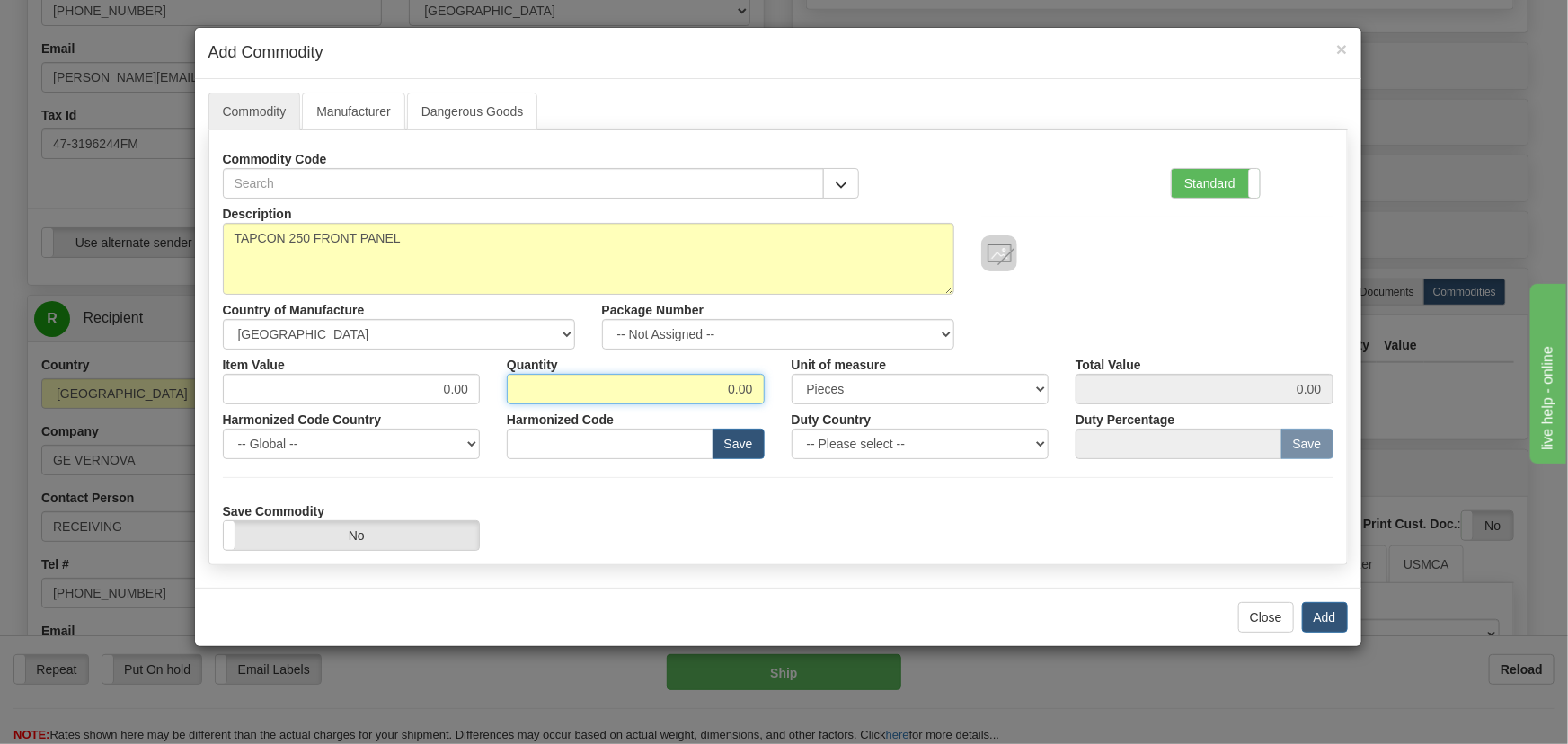
drag, startPoint x: 705, startPoint y: 390, endPoint x: 765, endPoint y: 394, distance: 60.1
click at [763, 394] on input "0.00" at bounding box center [635, 389] width 258 height 31
type input "1"
click at [1242, 176] on label "Standard" at bounding box center [1216, 183] width 88 height 29
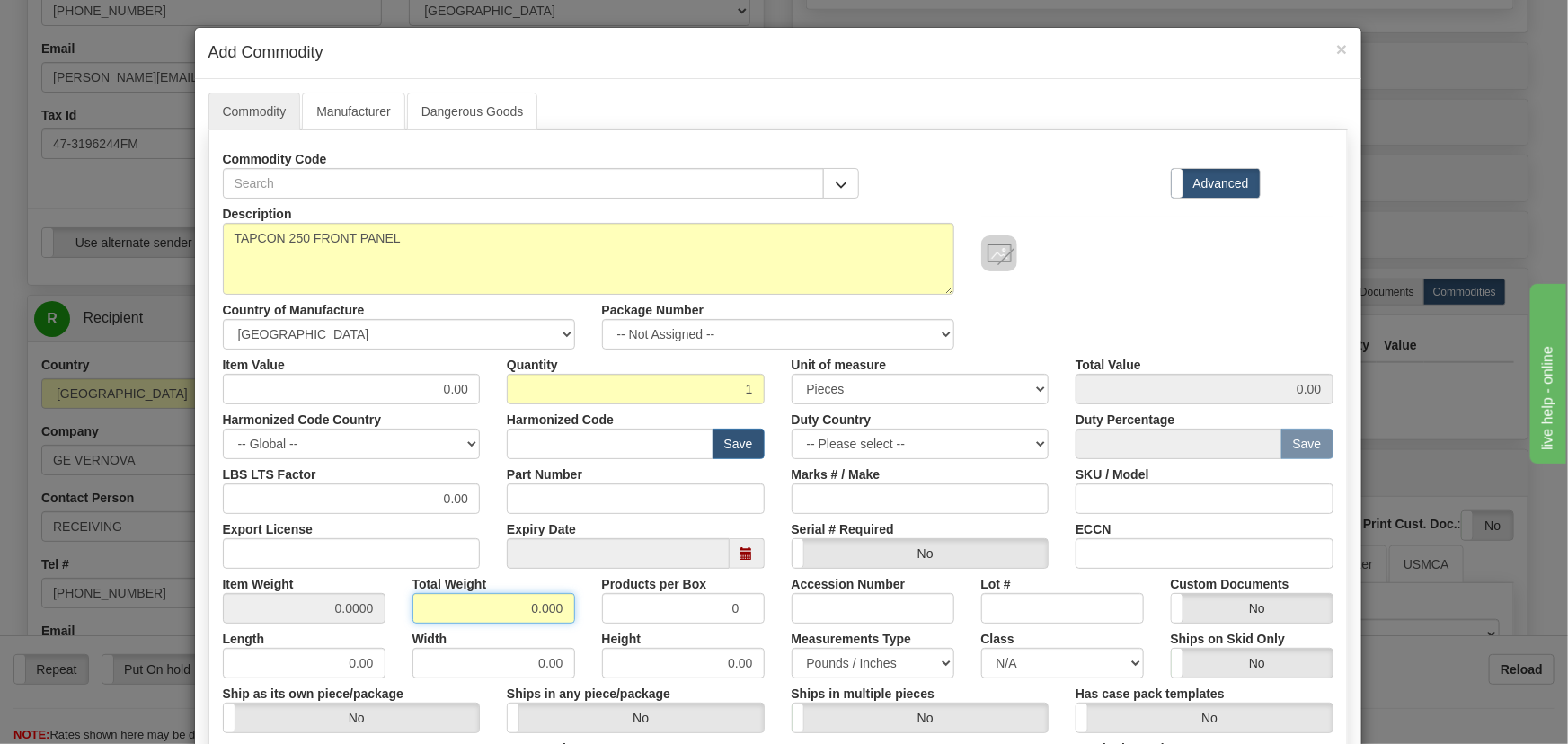
drag, startPoint x: 532, startPoint y: 610, endPoint x: 609, endPoint y: 622, distance: 77.9
click at [609, 622] on div "Description TAPCON 250 FRONT PANEL Country of Manufacture -- Unknown -- [GEOGRA…" at bounding box center [779, 594] width 1111 height 791
type input "1"
type input "1.0000"
click at [419, 374] on input "0.00" at bounding box center [352, 389] width 258 height 31
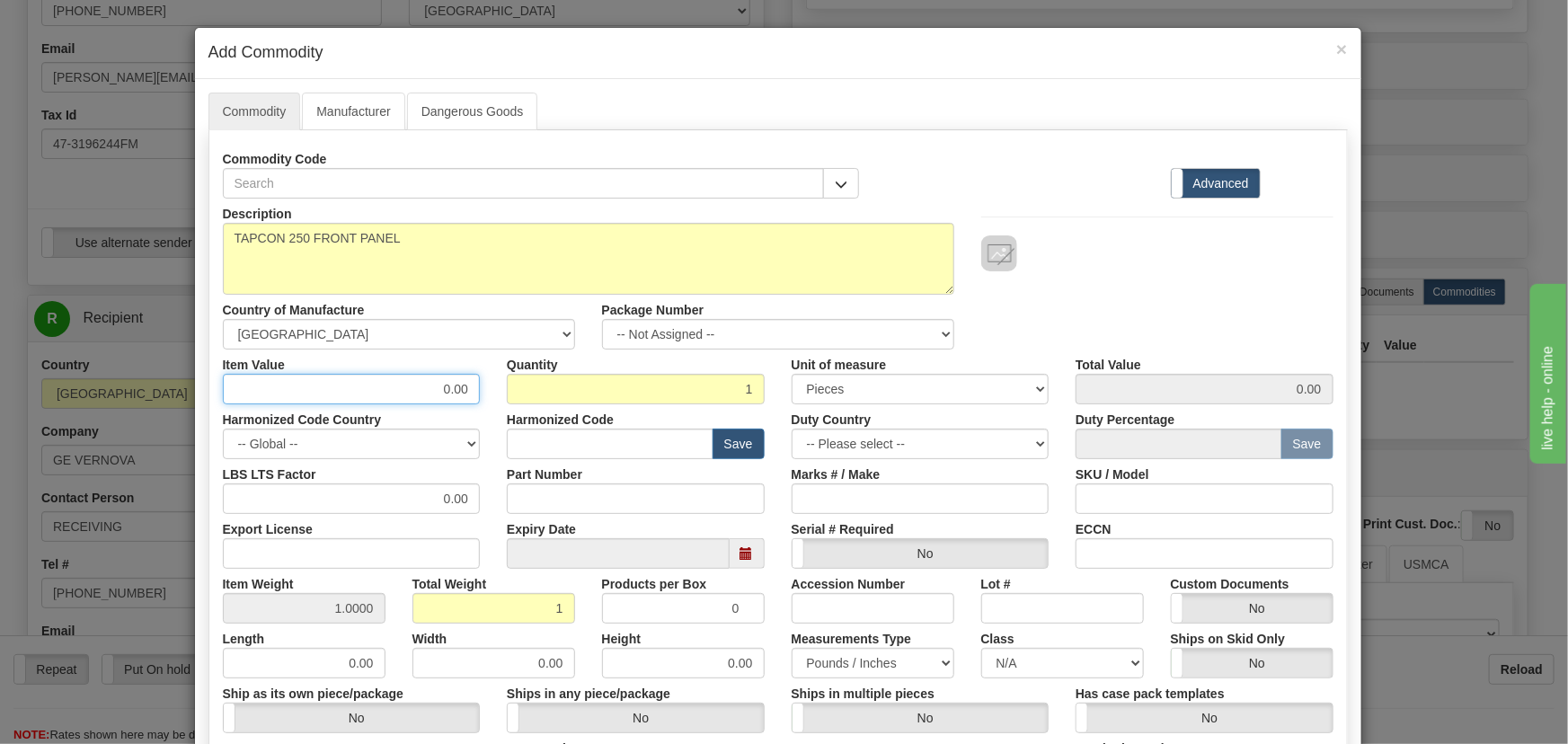
drag, startPoint x: 437, startPoint y: 390, endPoint x: 505, endPoint y: 403, distance: 69.2
click at [503, 397] on div "Item Value 0.00 Quantity 1 Unit of measure 3 Thousand Square Inches Adjustments…" at bounding box center [779, 376] width 1138 height 55
type input "1000"
type input "1000.00"
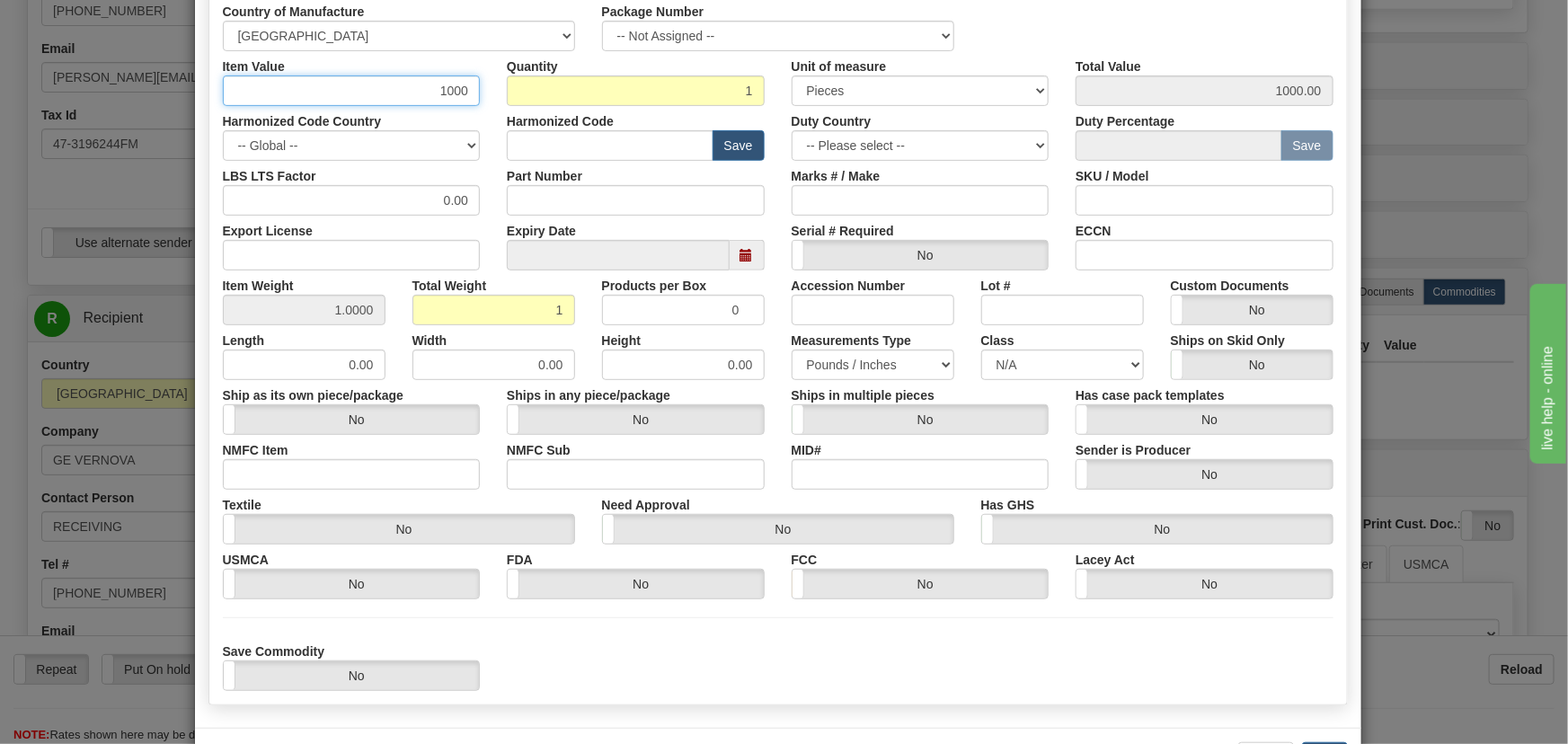
scroll to position [327, 0]
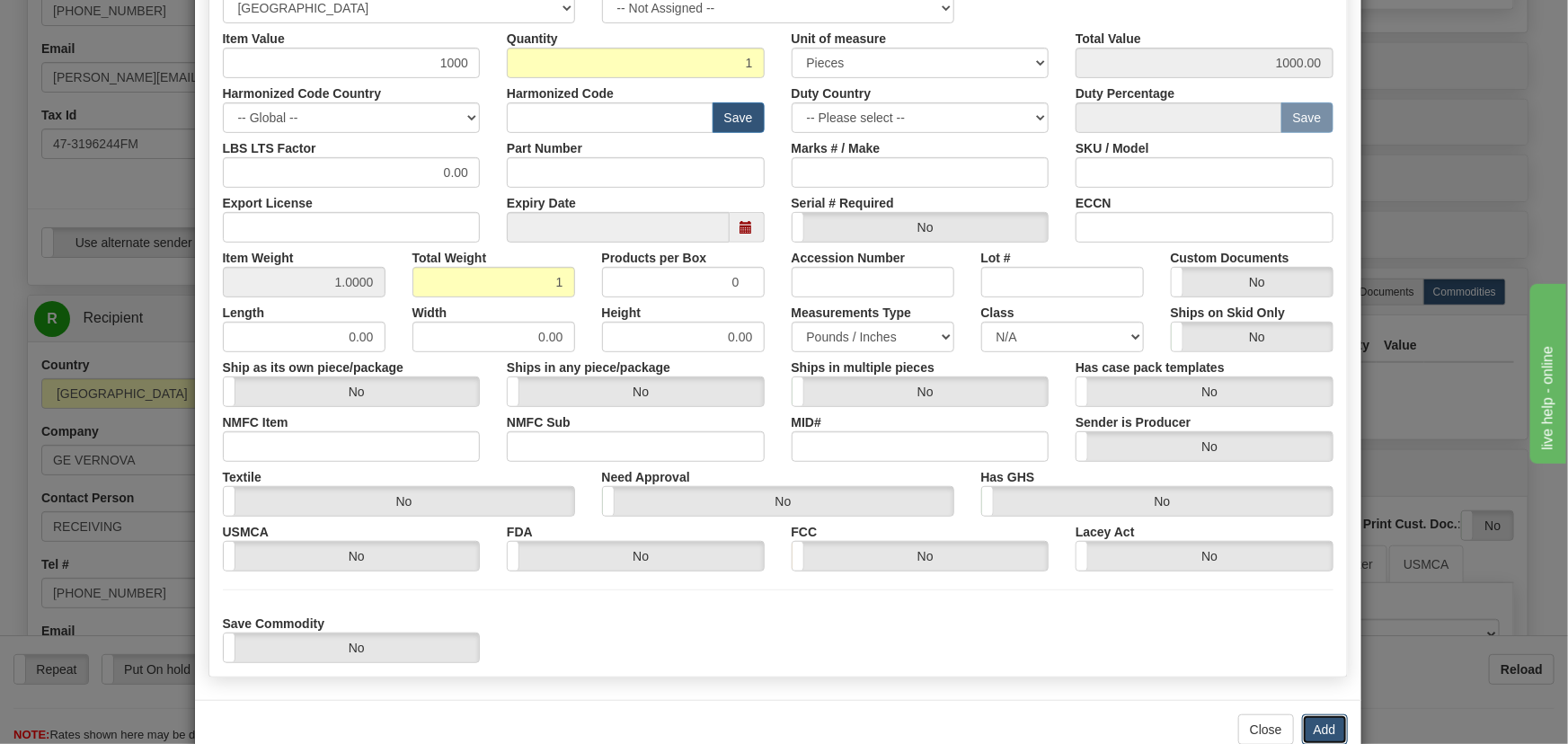
click at [1315, 727] on button "Add" at bounding box center [1326, 730] width 46 height 31
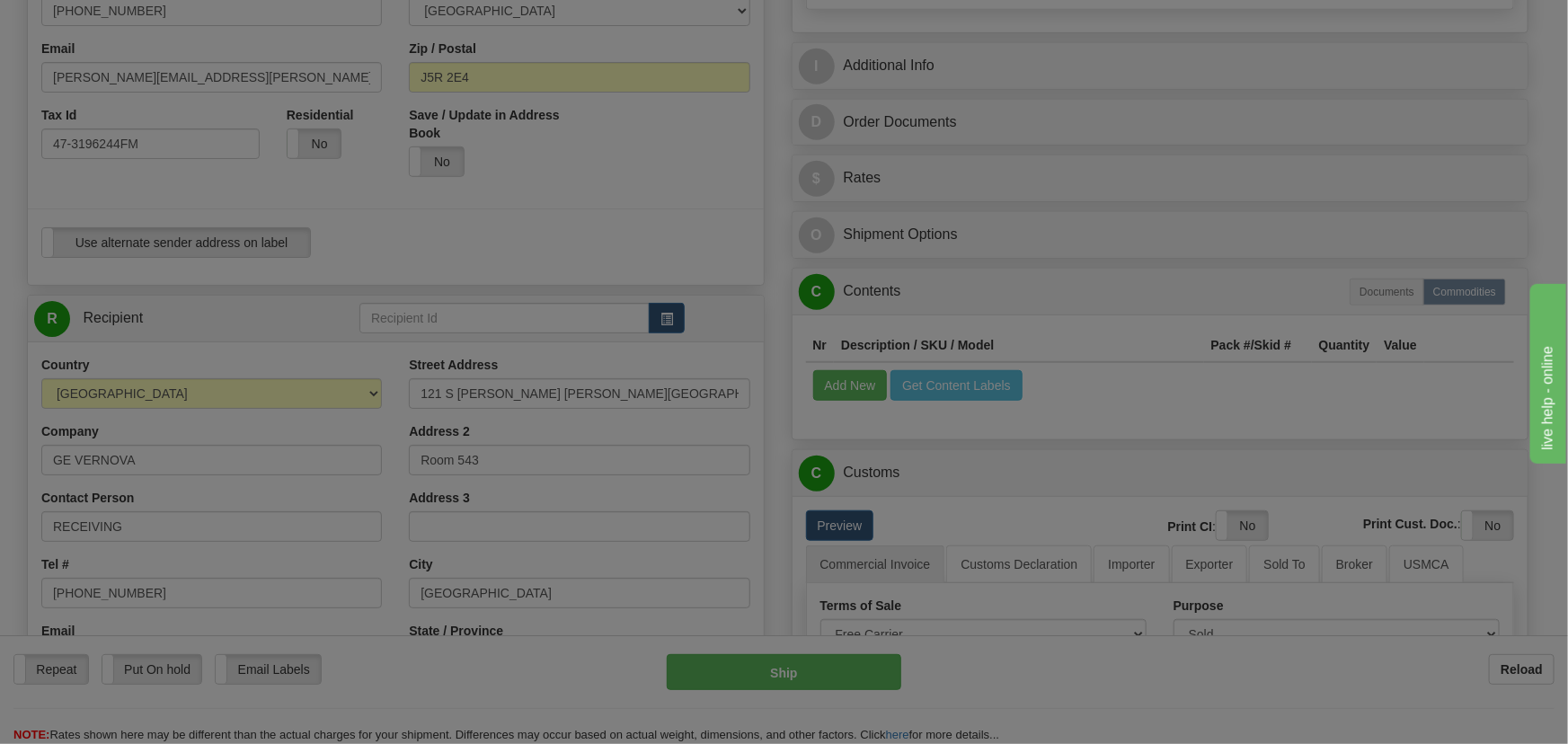
scroll to position [0, 0]
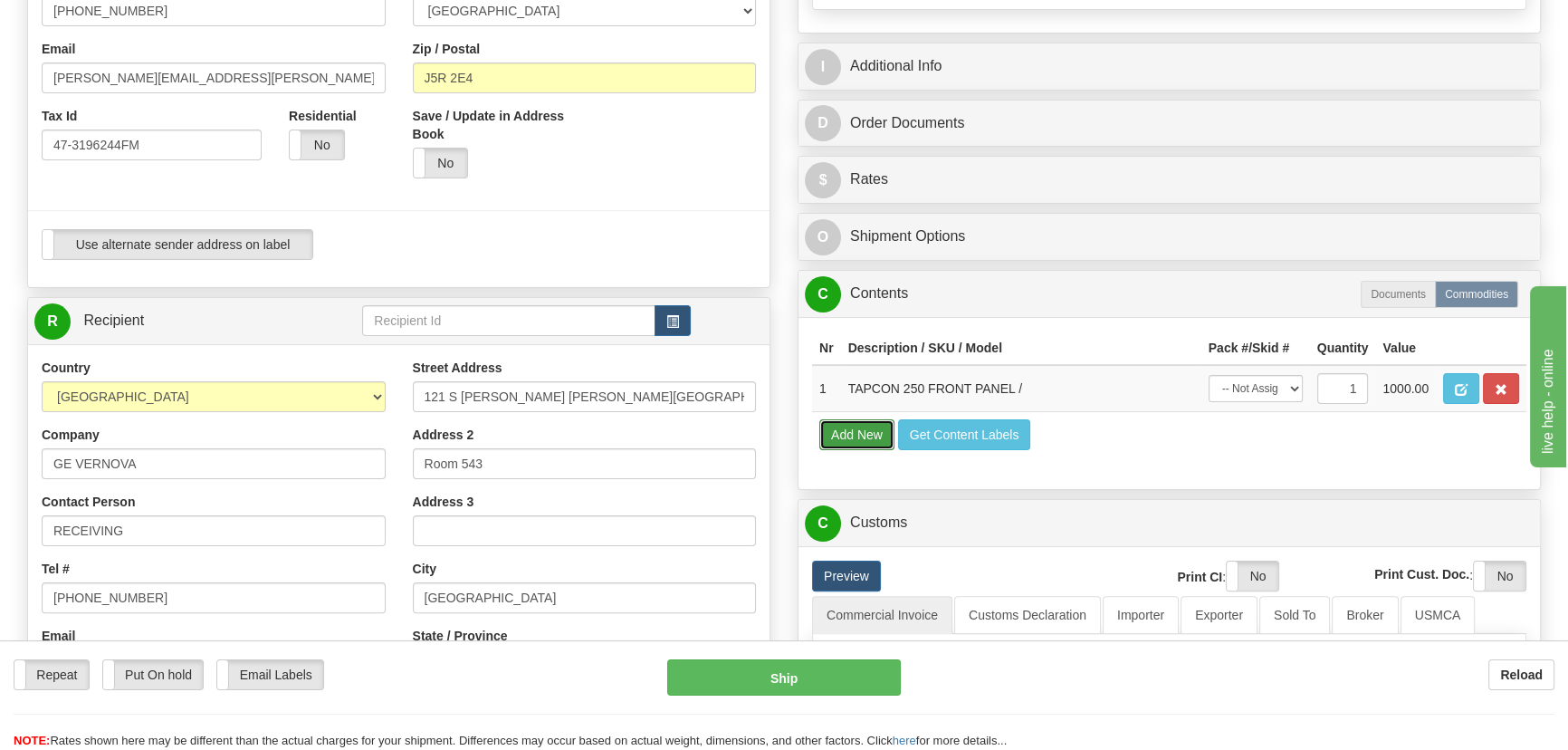
click at [837, 433] on button "Add New" at bounding box center [857, 434] width 75 height 31
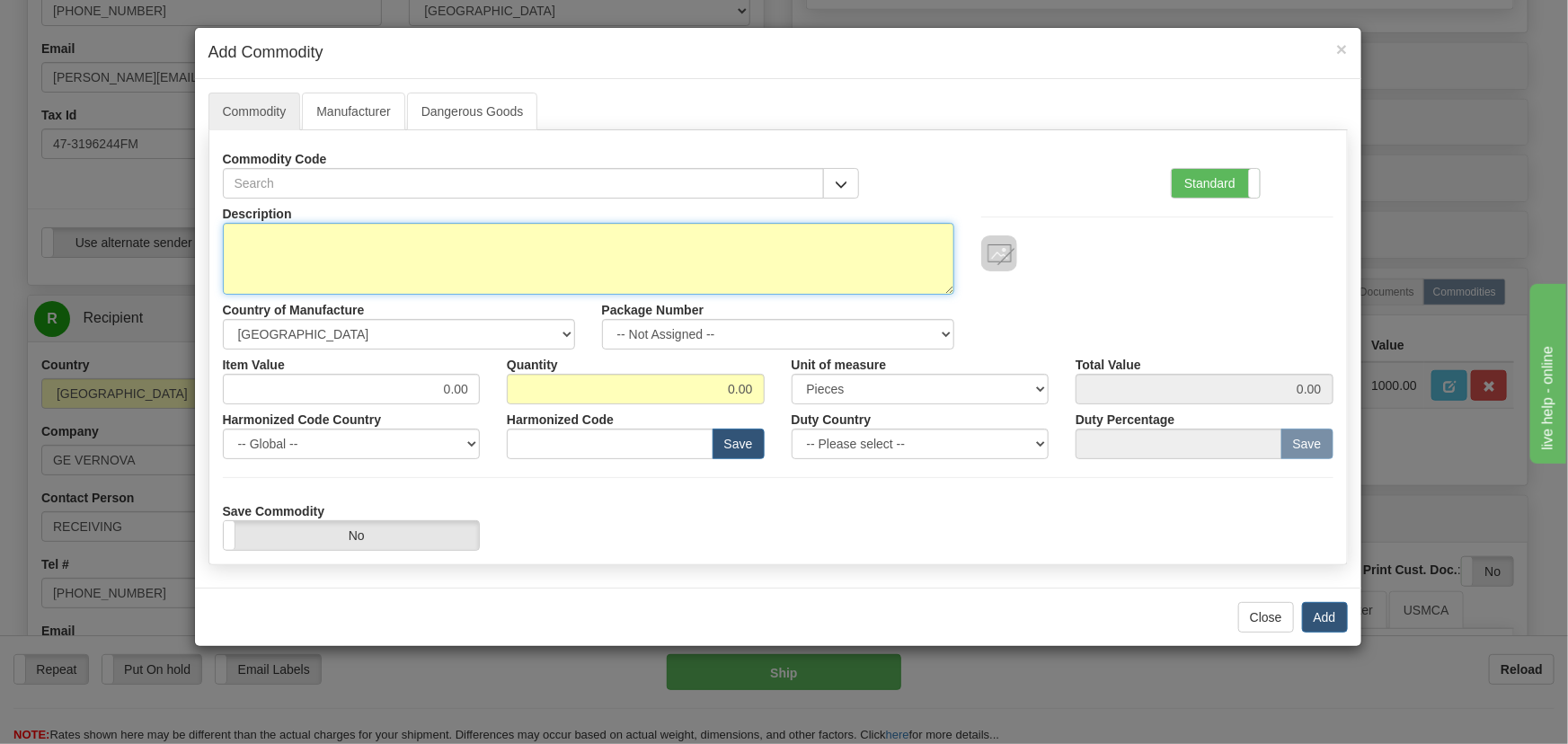
click at [662, 265] on textarea "Description" at bounding box center [589, 259] width 732 height 72
type textarea "CABLE RG45"
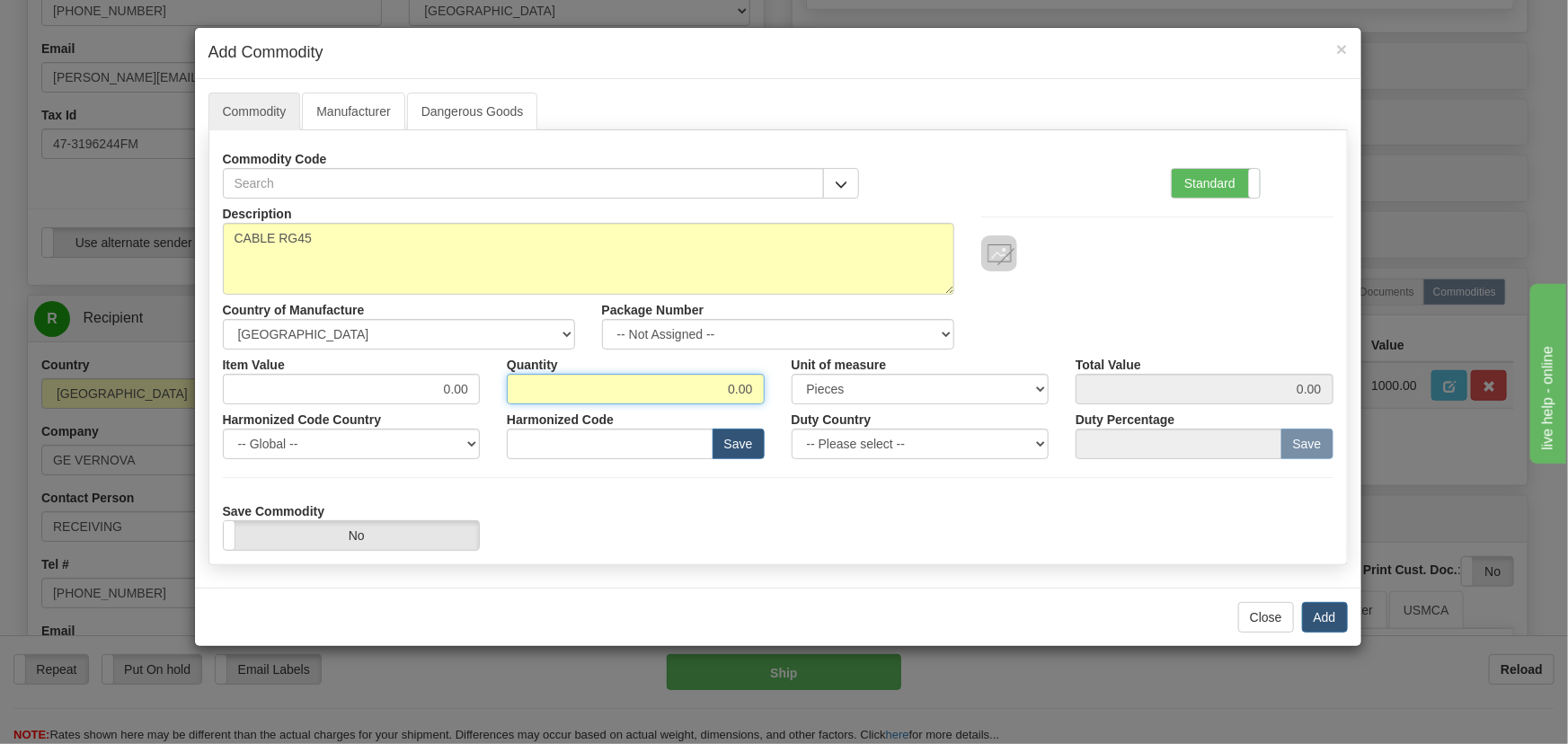
drag, startPoint x: 774, startPoint y: 401, endPoint x: 807, endPoint y: 403, distance: 33.1
click at [805, 402] on div "Item Value 0.00 Quantity 0.00 Unit of measure 3 Thousand Square Inches Adjustme…" at bounding box center [779, 376] width 1138 height 55
type input "1"
click at [1223, 175] on label "Standard" at bounding box center [1216, 183] width 88 height 29
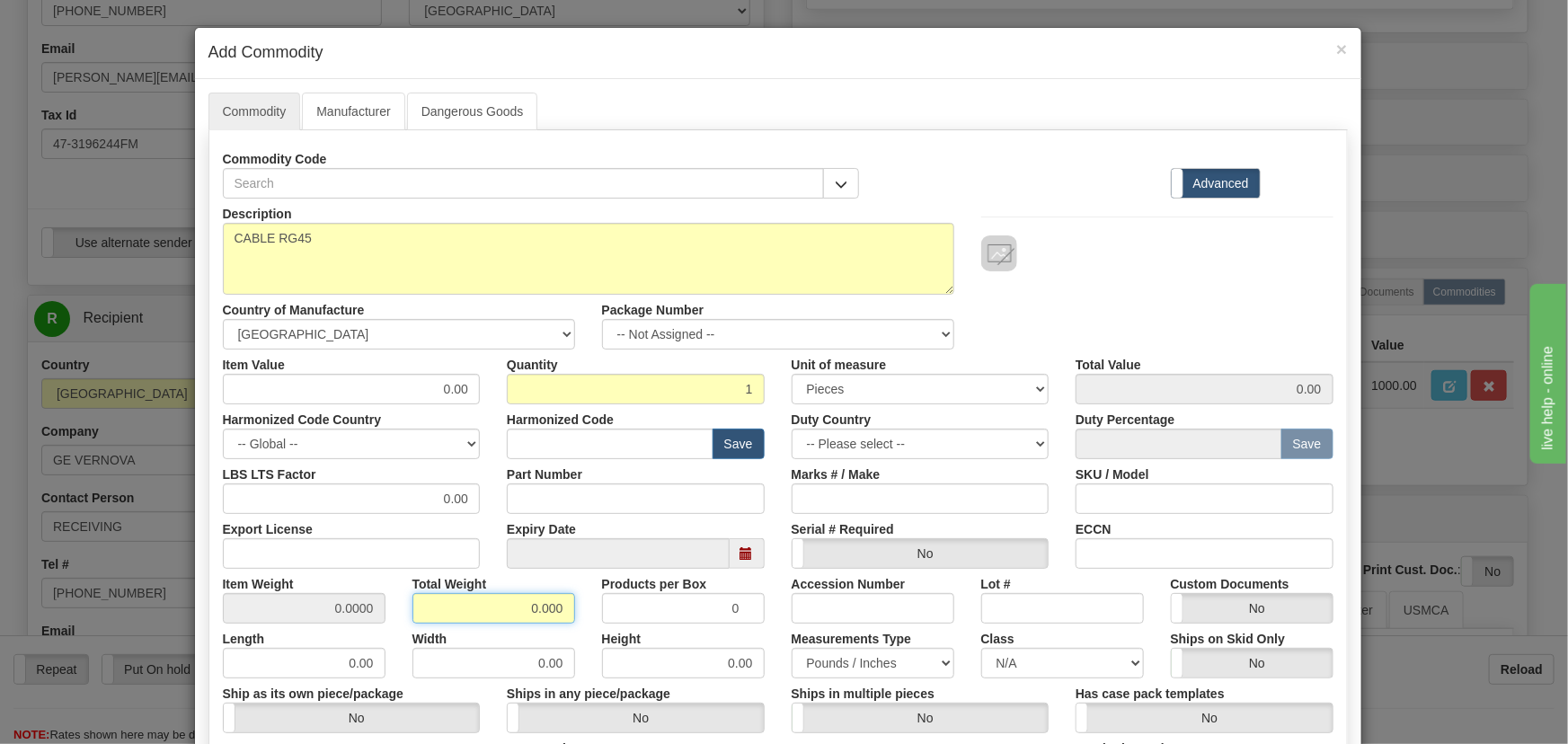
drag, startPoint x: 543, startPoint y: 619, endPoint x: 595, endPoint y: 623, distance: 52.2
click at [596, 626] on div "Description CABLE RG45 Country of Manufacture -- Unknown -- [GEOGRAPHIC_DATA] […" at bounding box center [779, 594] width 1111 height 791
type input "1"
type input "1.0000"
drag, startPoint x: 434, startPoint y: 386, endPoint x: 474, endPoint y: 408, distance: 45.7
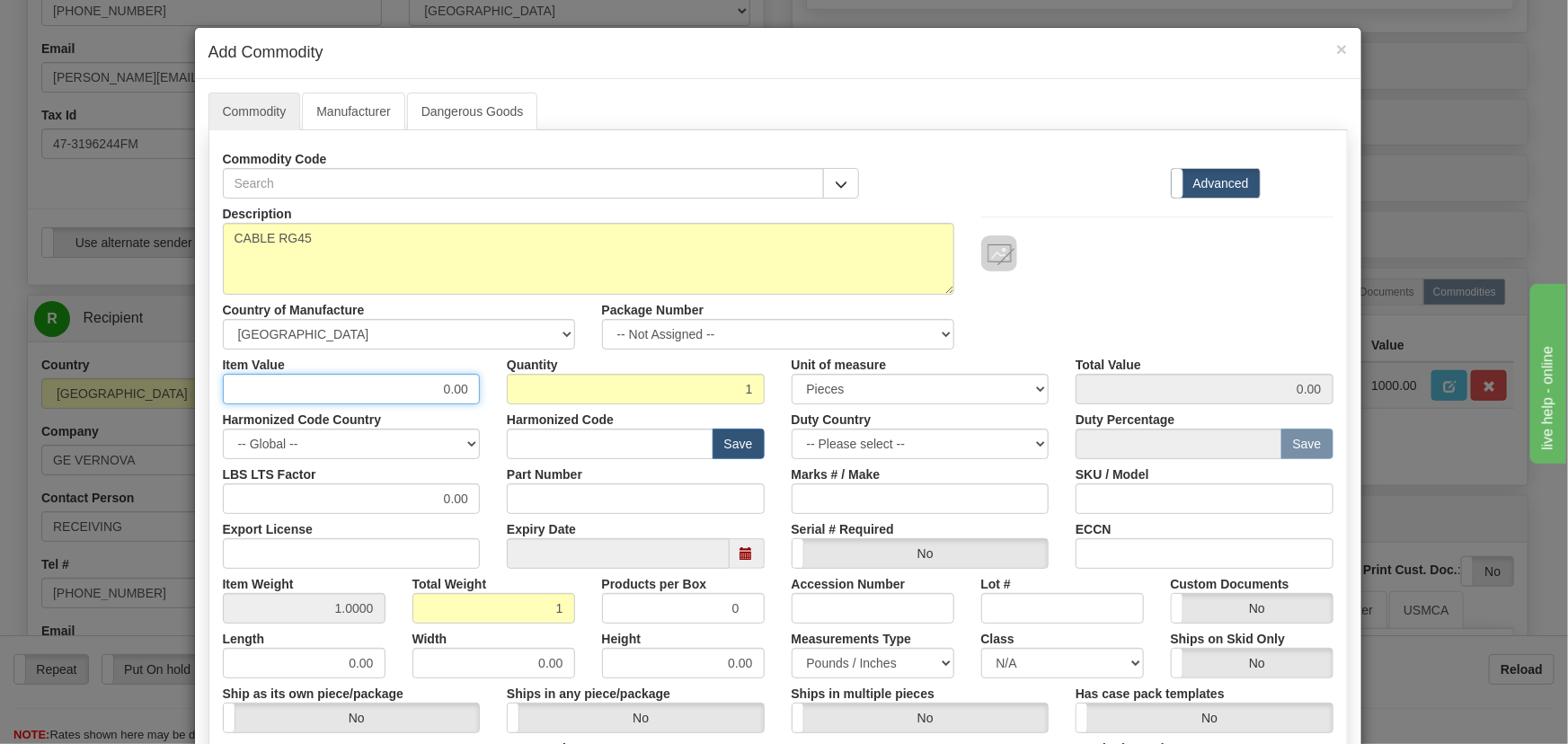
click at [480, 397] on div "Item Value 0.00" at bounding box center [352, 376] width 284 height 55
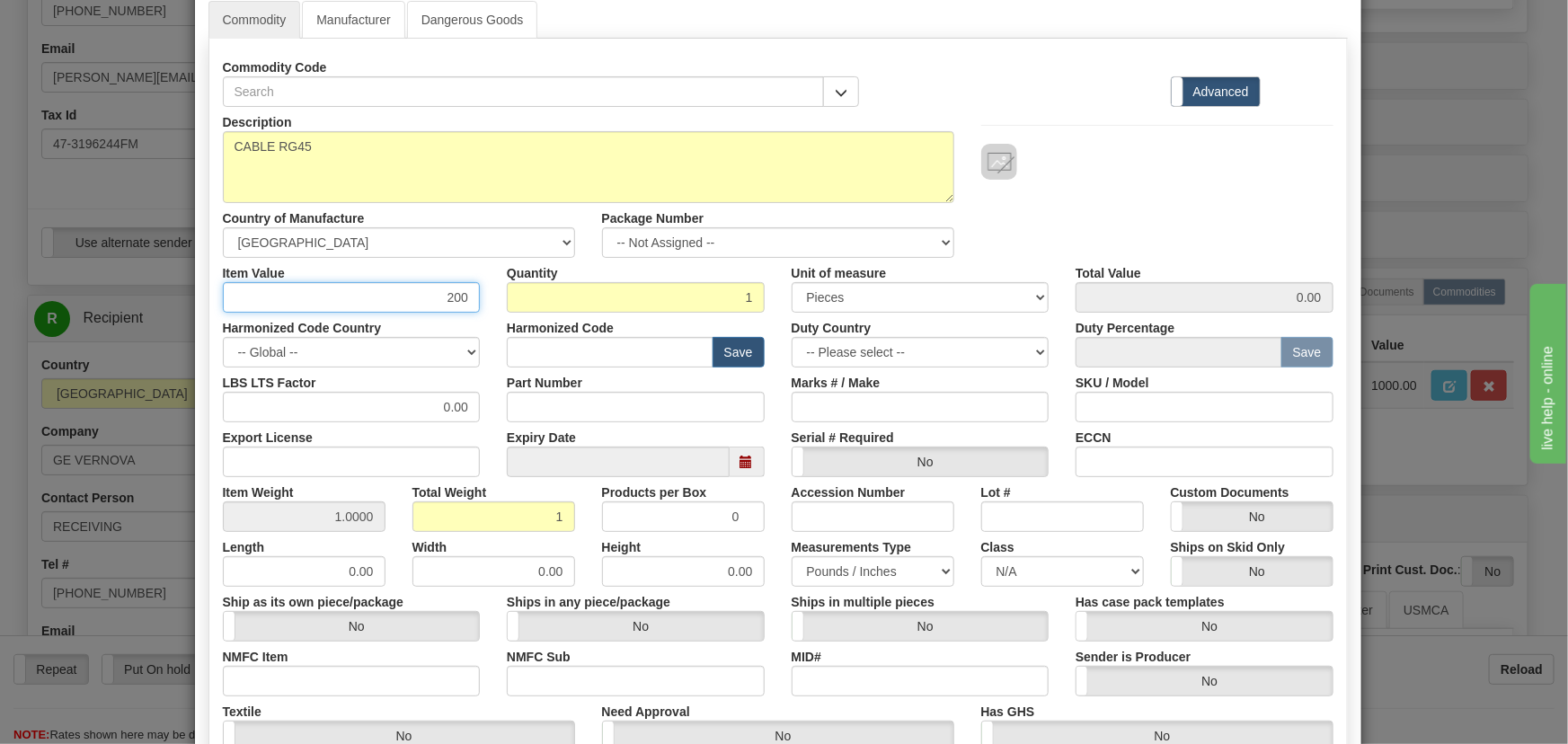
scroll to position [367, 0]
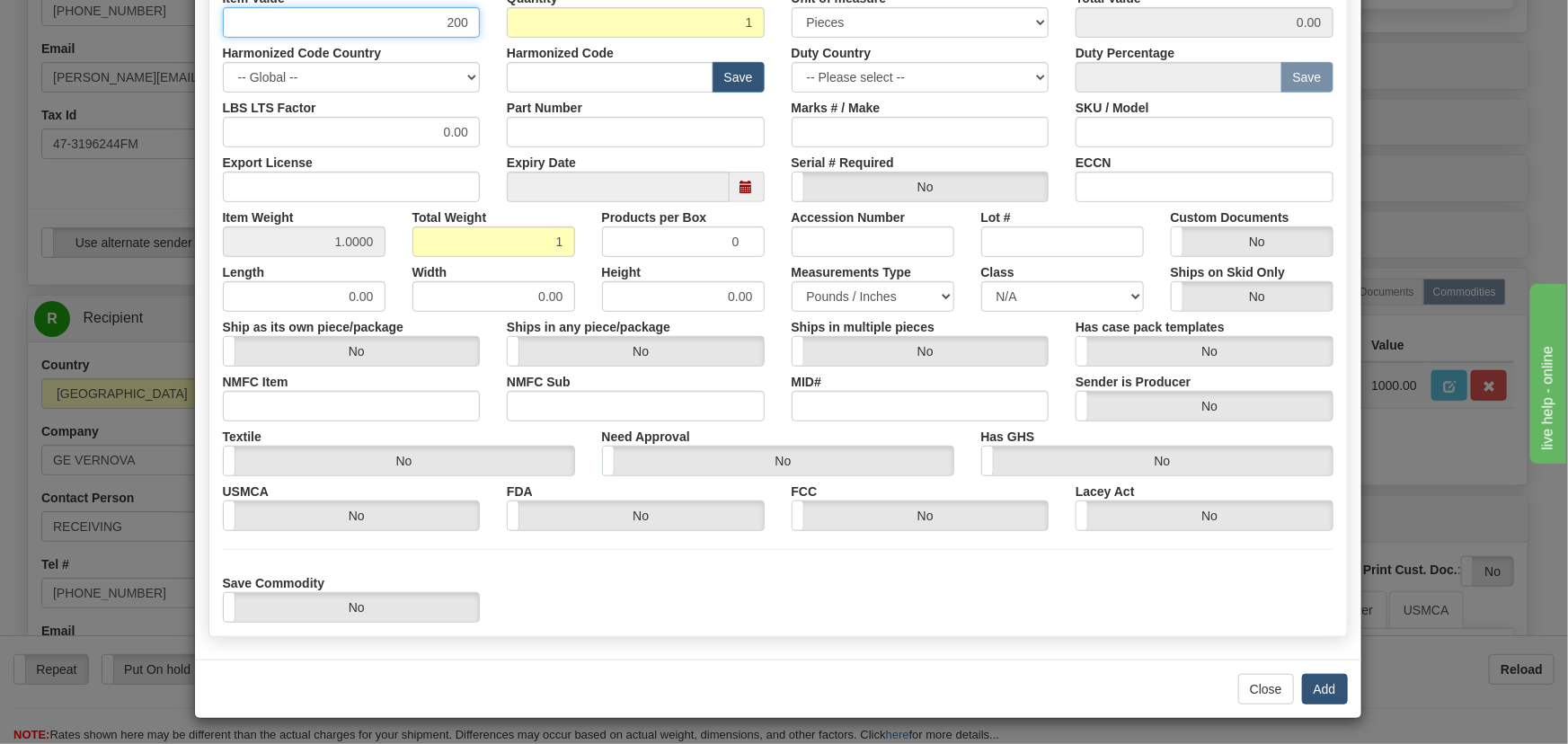
type input "200"
type input "200.00"
click at [1317, 684] on button "Add" at bounding box center [1326, 689] width 46 height 31
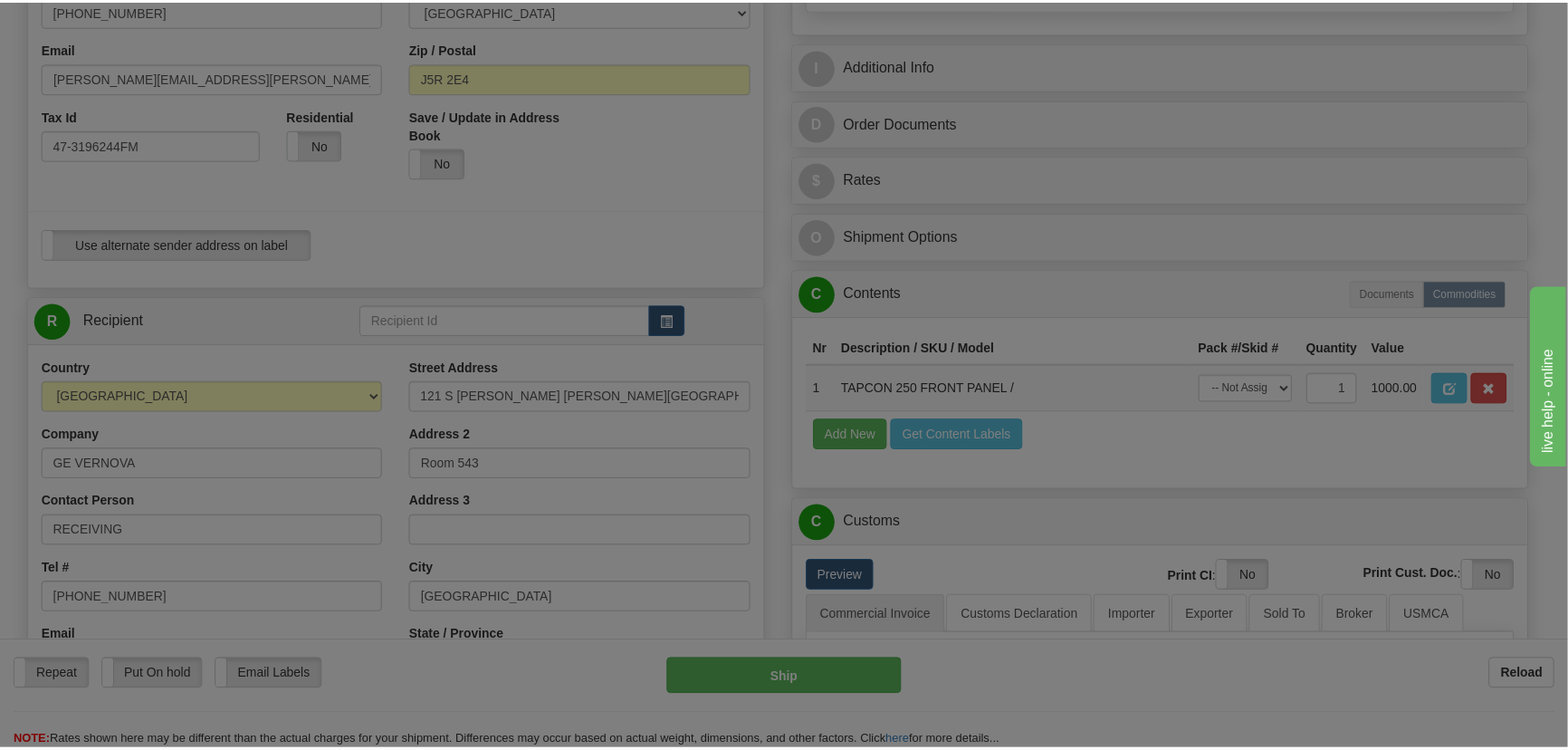
scroll to position [0, 0]
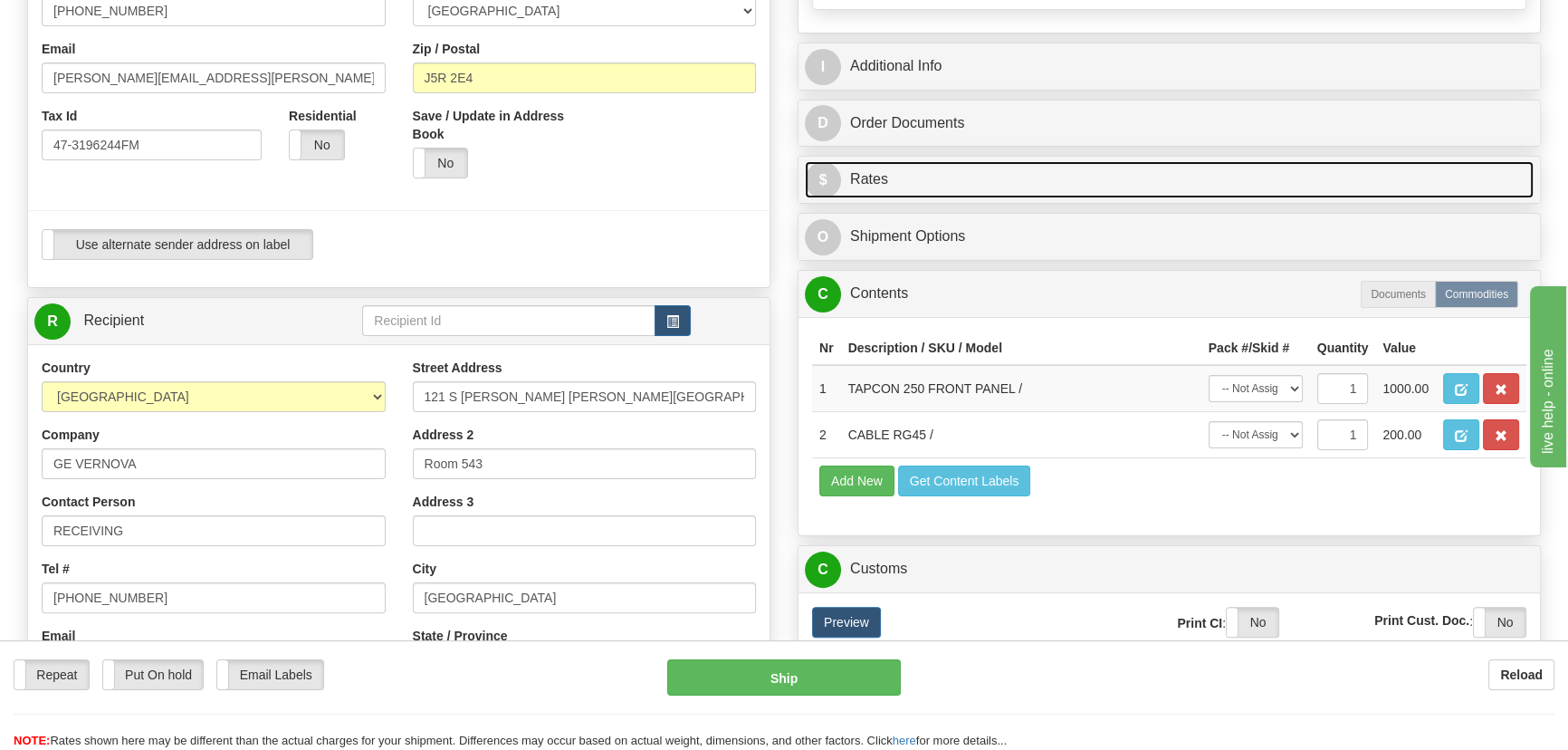
click at [1335, 176] on link "$ Rates" at bounding box center [1169, 180] width 729 height 37
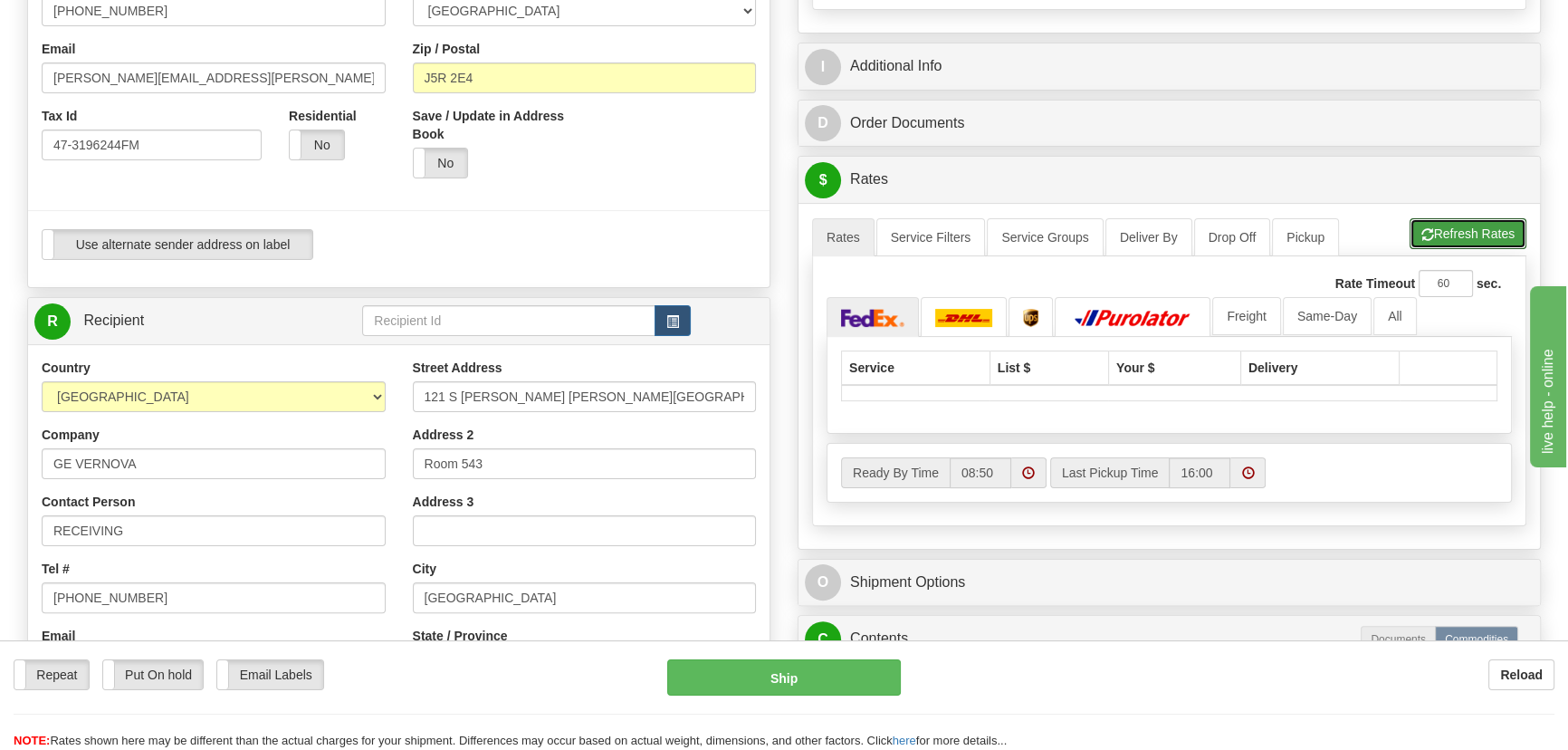
click at [1443, 223] on button "Refresh Rates" at bounding box center [1468, 234] width 117 height 31
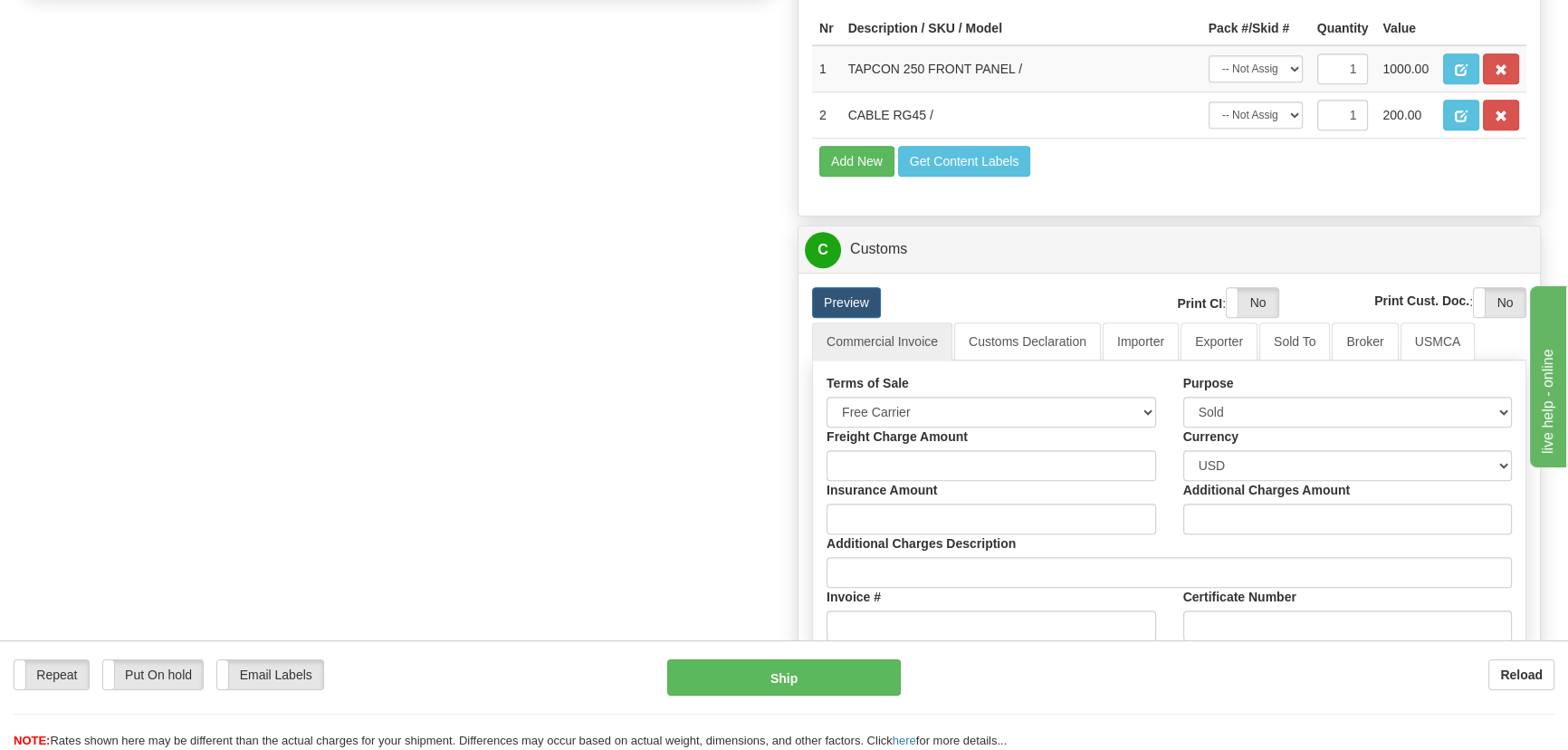
scroll to position [1482, 0]
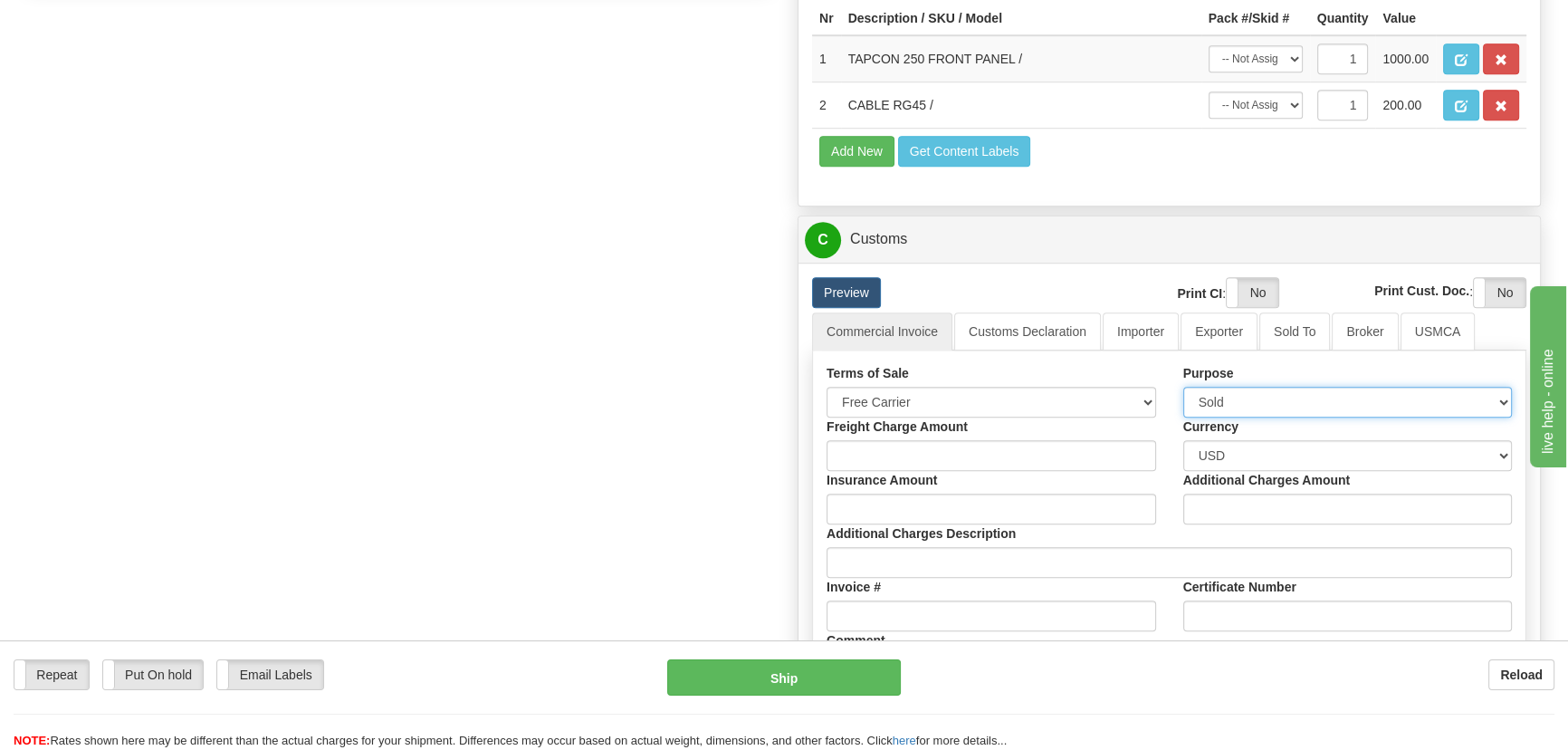
click at [1275, 402] on select "Sold Not Sold Gift Sample Repair and Return Personal Effects Merchandise Danger…" at bounding box center [1348, 403] width 330 height 31
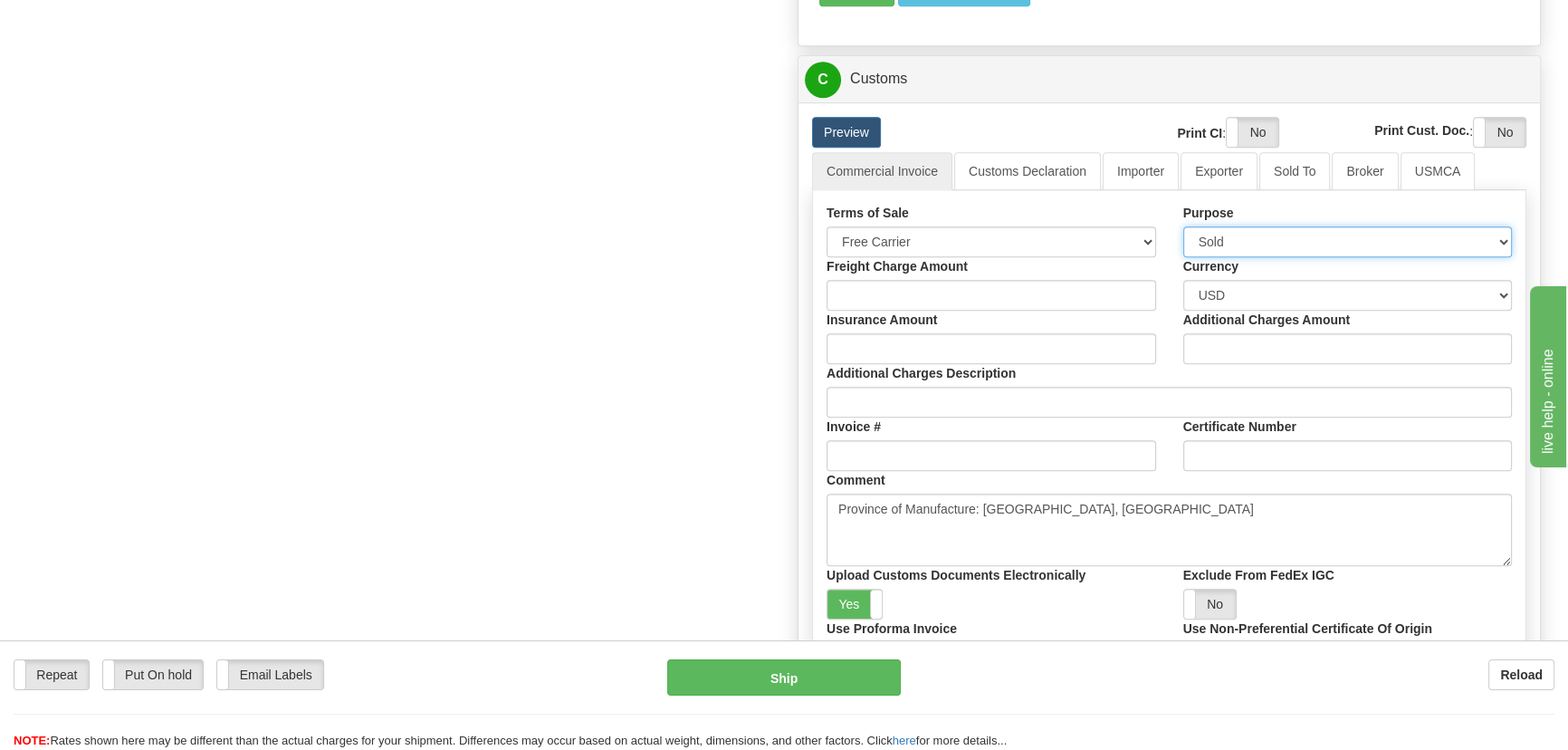
scroll to position [1647, 0]
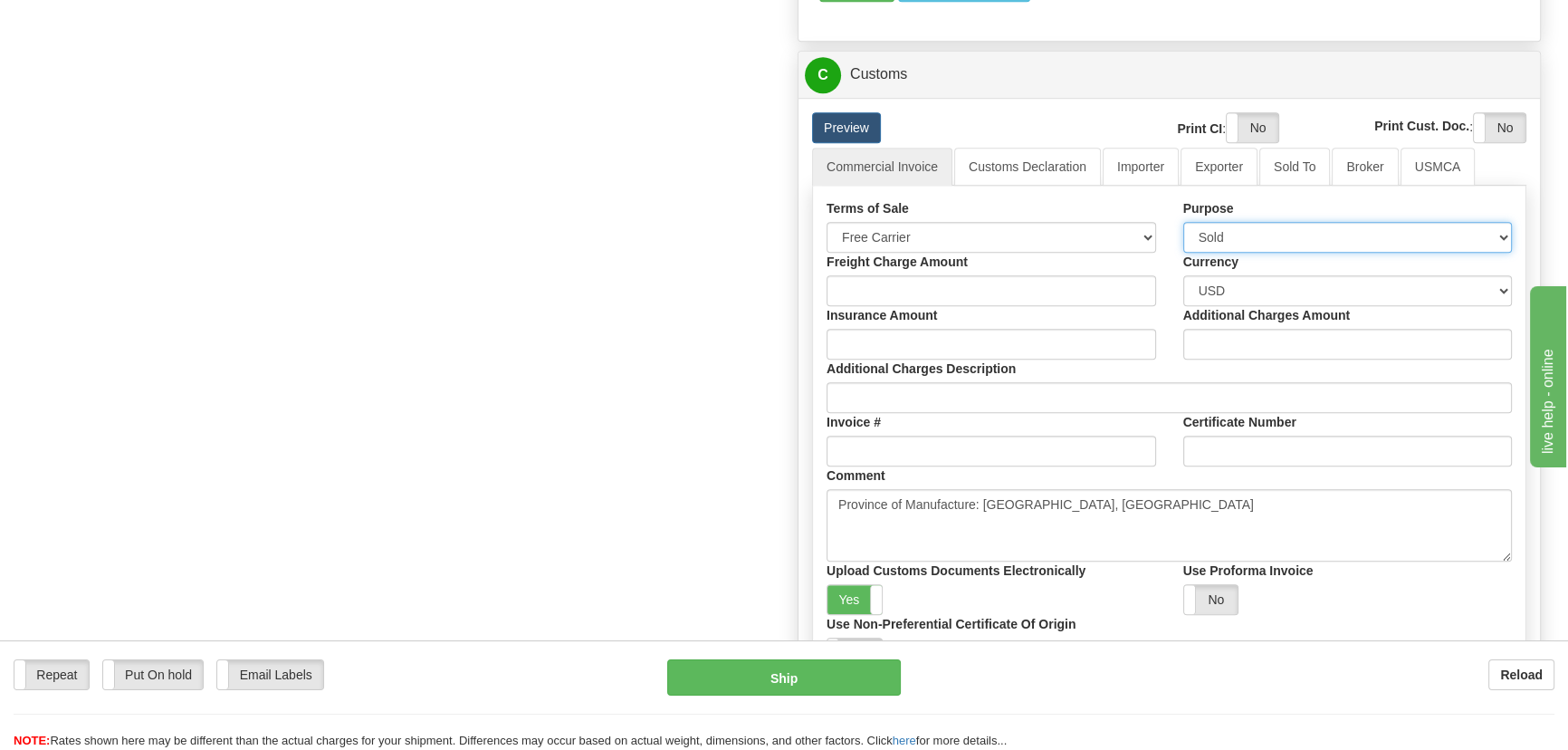
click at [1279, 228] on select "Sold Not Sold Gift Sample Repair and Return Personal Effects Merchandise Danger…" at bounding box center [1348, 237] width 330 height 31
select select "5"
click at [1183, 222] on select "Sold Not Sold Gift Sample Repair and Return Personal Effects Merchandise Danger…" at bounding box center [1348, 237] width 330 height 31
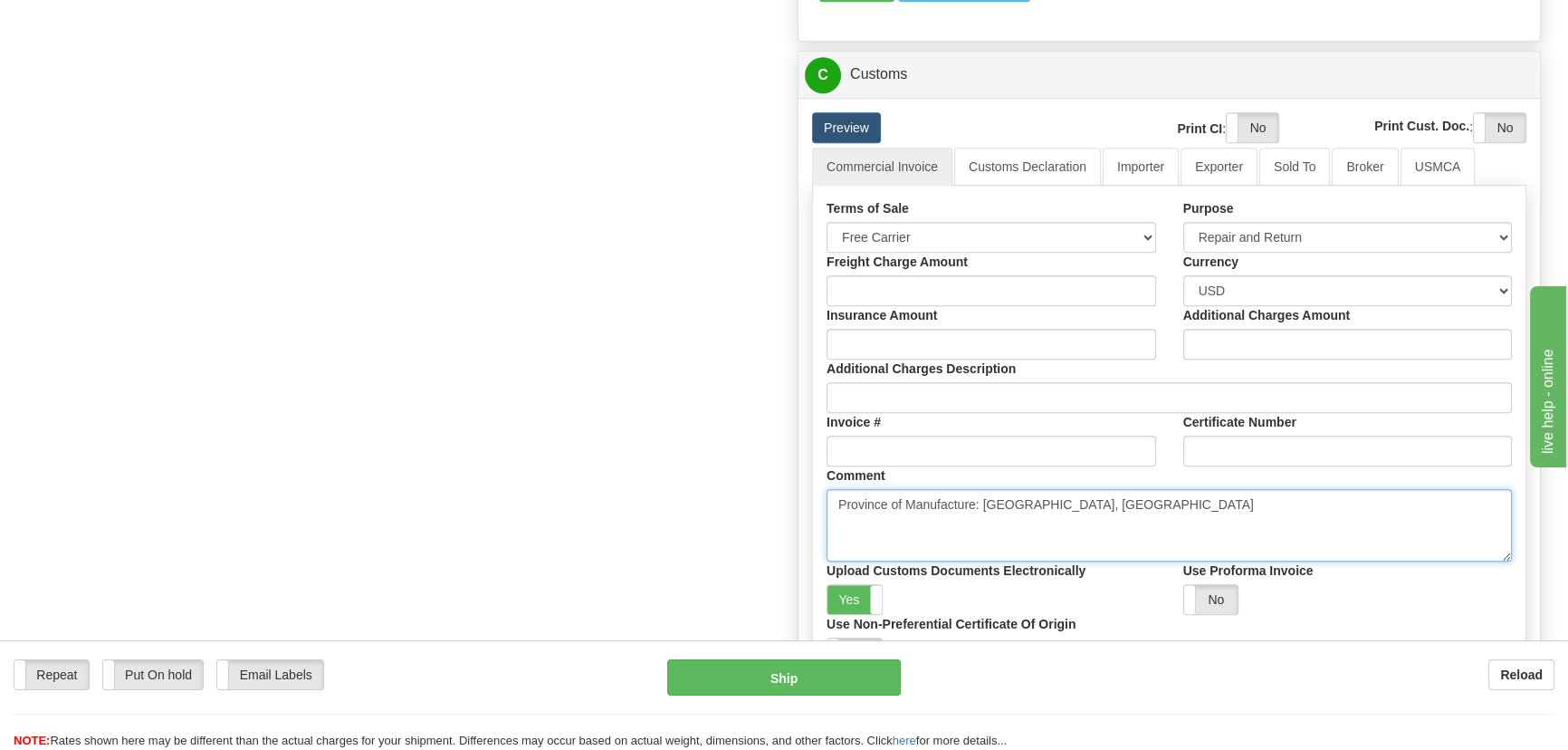
drag, startPoint x: 1092, startPoint y: 506, endPoint x: 700, endPoint y: 507, distance: 392.0
click at [1128, 498] on textarea "Province of Manufacture: [GEOGRAPHIC_DATA], [GEOGRAPHIC_DATA]" at bounding box center [1169, 525] width 685 height 72
click at [1113, 501] on textarea "Province of Manufacture: [GEOGRAPHIC_DATA], [GEOGRAPHIC_DATA]" at bounding box center [1169, 525] width 685 height 72
drag, startPoint x: 1094, startPoint y: 502, endPoint x: 652, endPoint y: 497, distance: 442.0
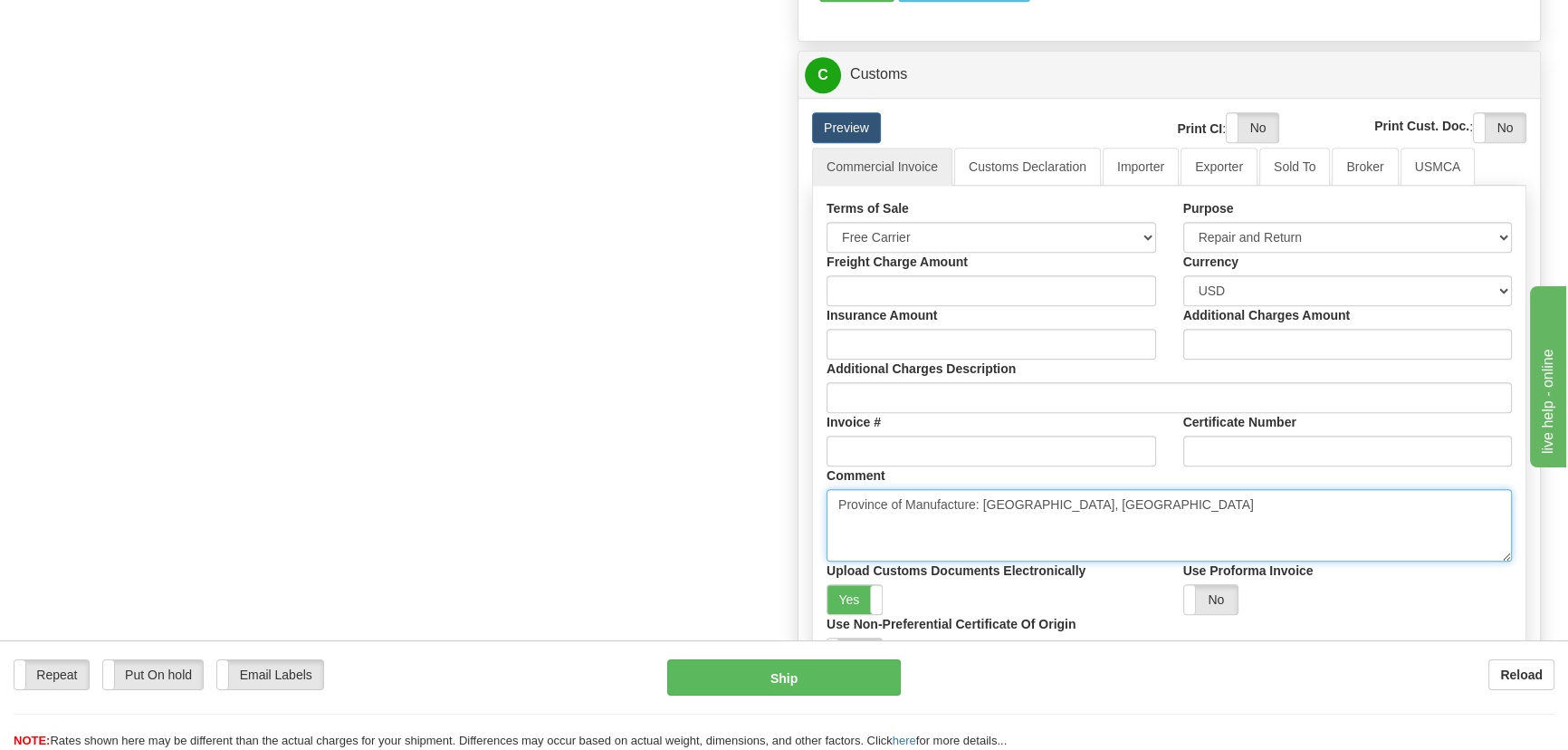
paste textarea "NO COMMERCIAL VALUE VALUE DECLARED FOR CUSTOM PURPOSES ONLY"
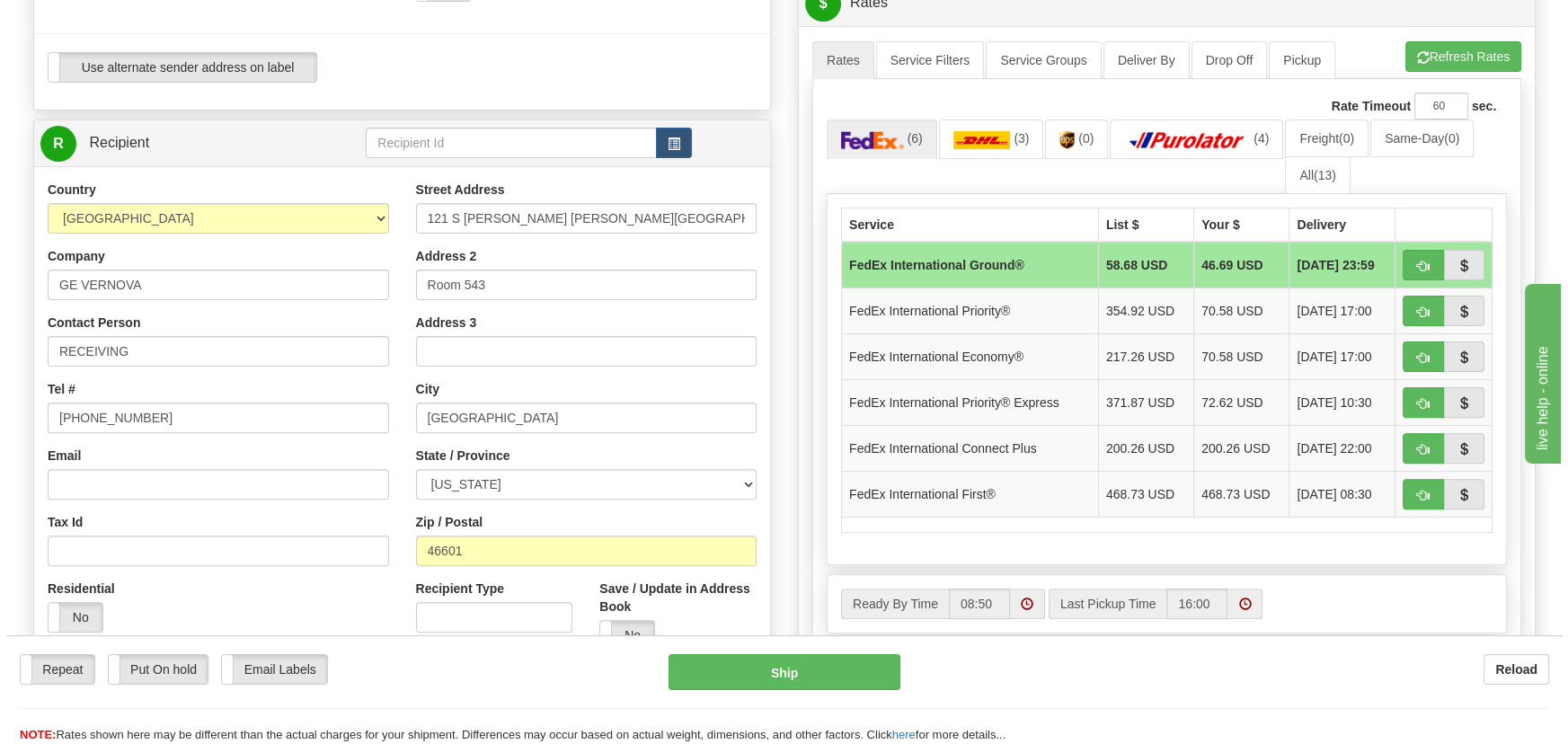
scroll to position [653, 0]
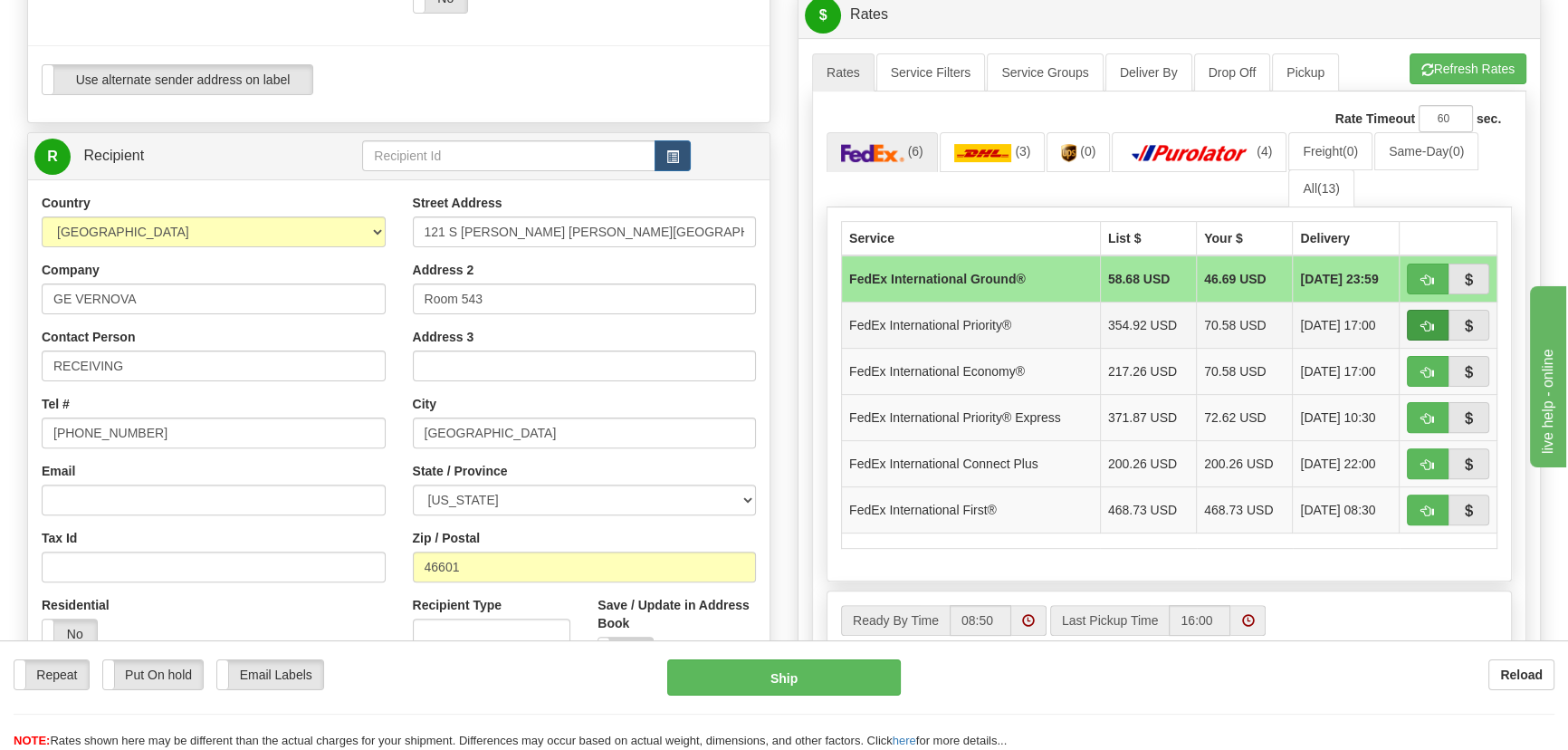
type textarea "NO COMMERCIAL VALUE VALUE DECLARED FOR CUSTOM PURPOSES ONLY"
click at [1426, 320] on span "button" at bounding box center [1427, 326] width 13 height 12
type input "01"
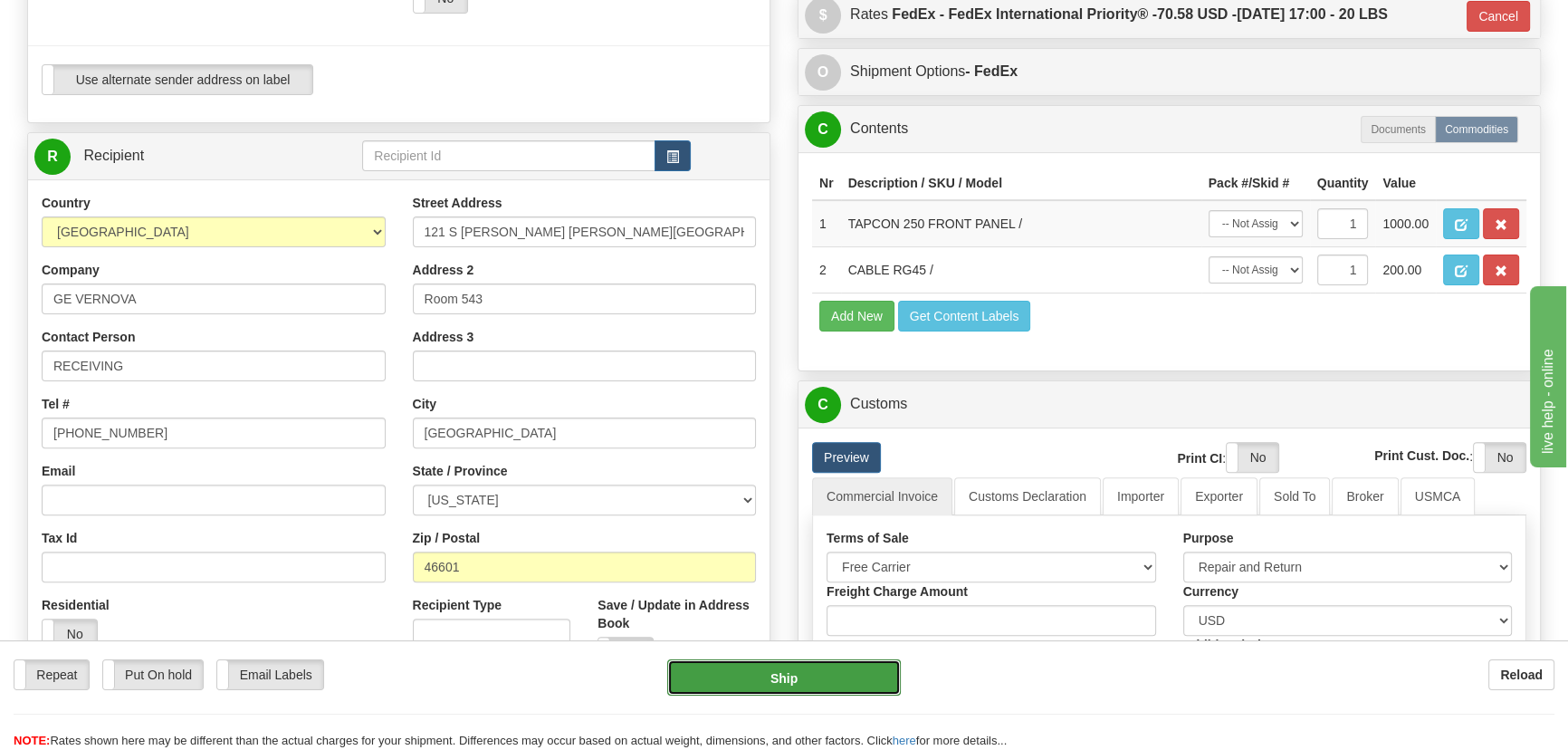
click at [807, 678] on button "Ship" at bounding box center [784, 678] width 234 height 37
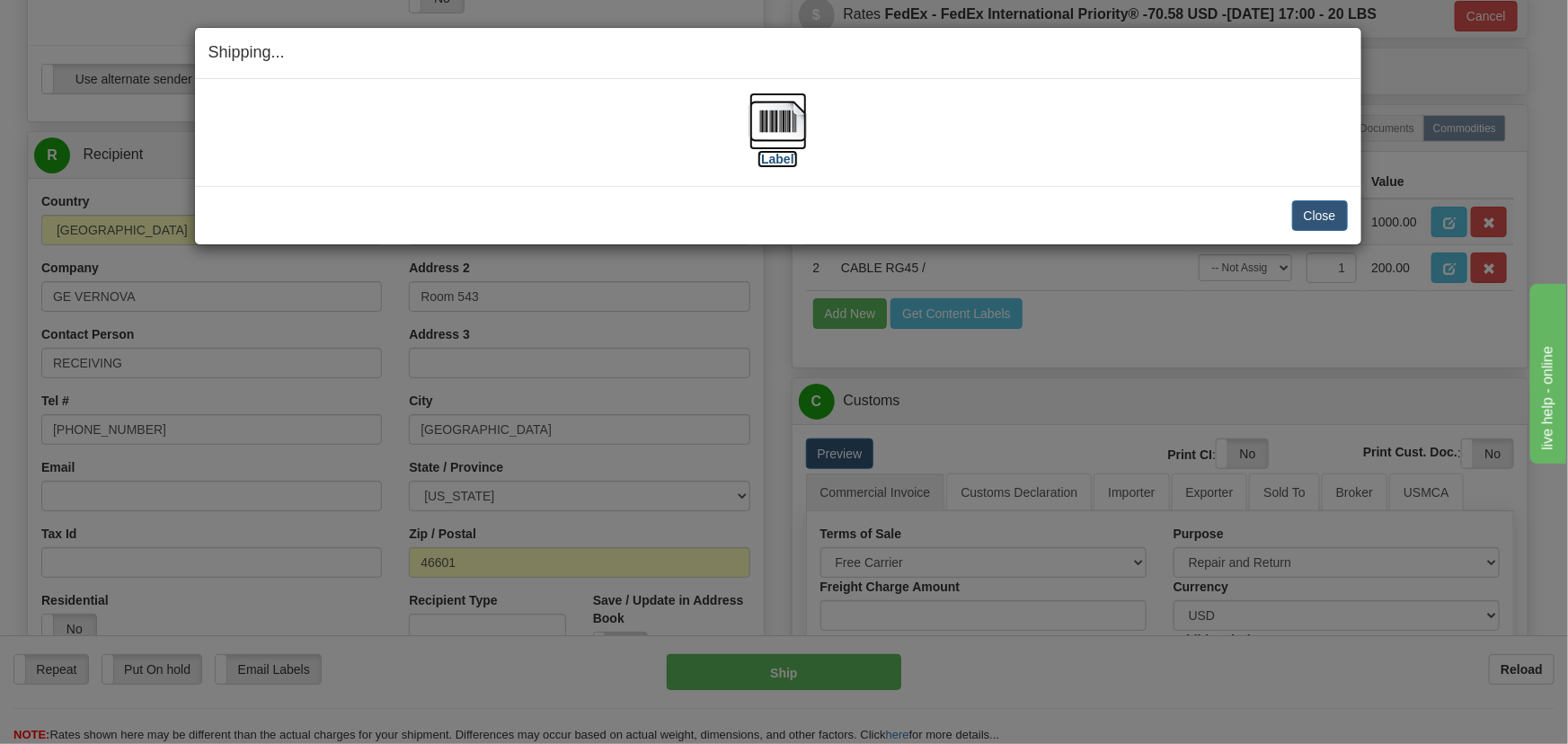
click at [782, 127] on img at bounding box center [779, 122] width 57 height 57
click at [1142, 171] on div "[Label] IMPORTANT NOTICE Embassy / Consulate / Government Building / Hospital C…" at bounding box center [779, 133] width 1167 height 107
click at [1325, 214] on button "Close" at bounding box center [1320, 215] width 56 height 31
